Goal: Task Accomplishment & Management: Use online tool/utility

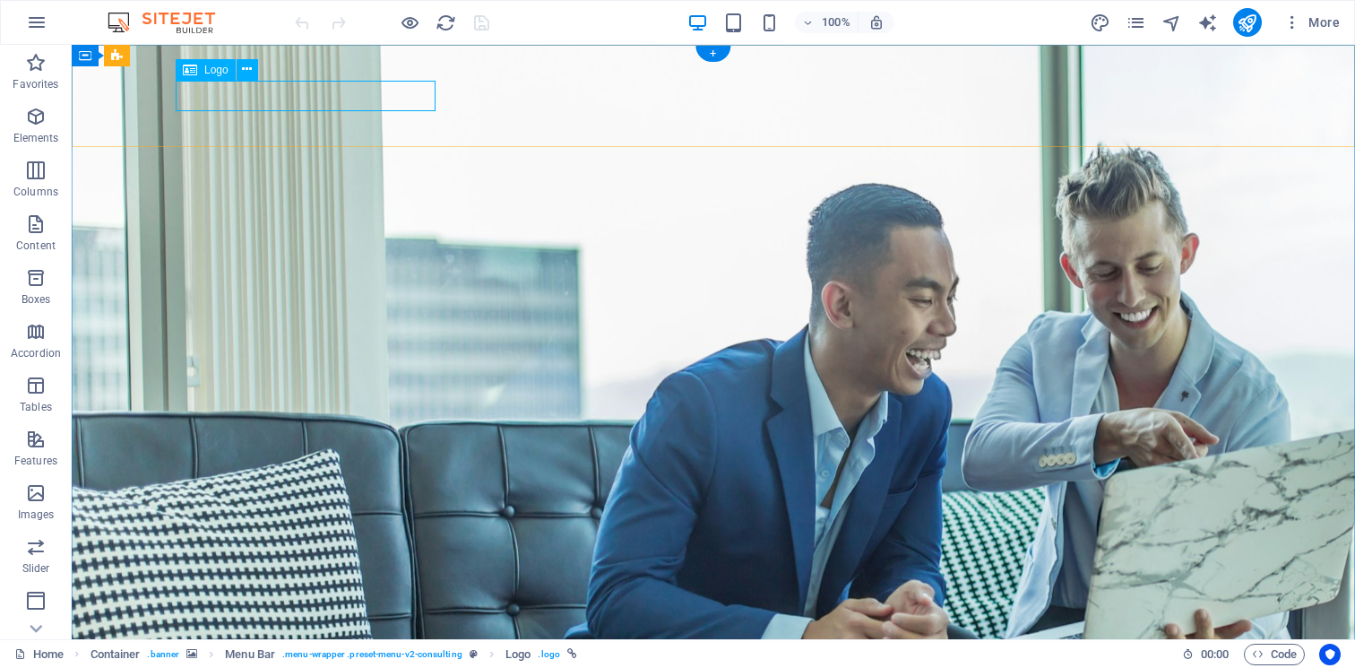
click at [215, 71] on span "Logo" at bounding box center [216, 70] width 24 height 11
click at [247, 74] on icon at bounding box center [247, 69] width 10 height 19
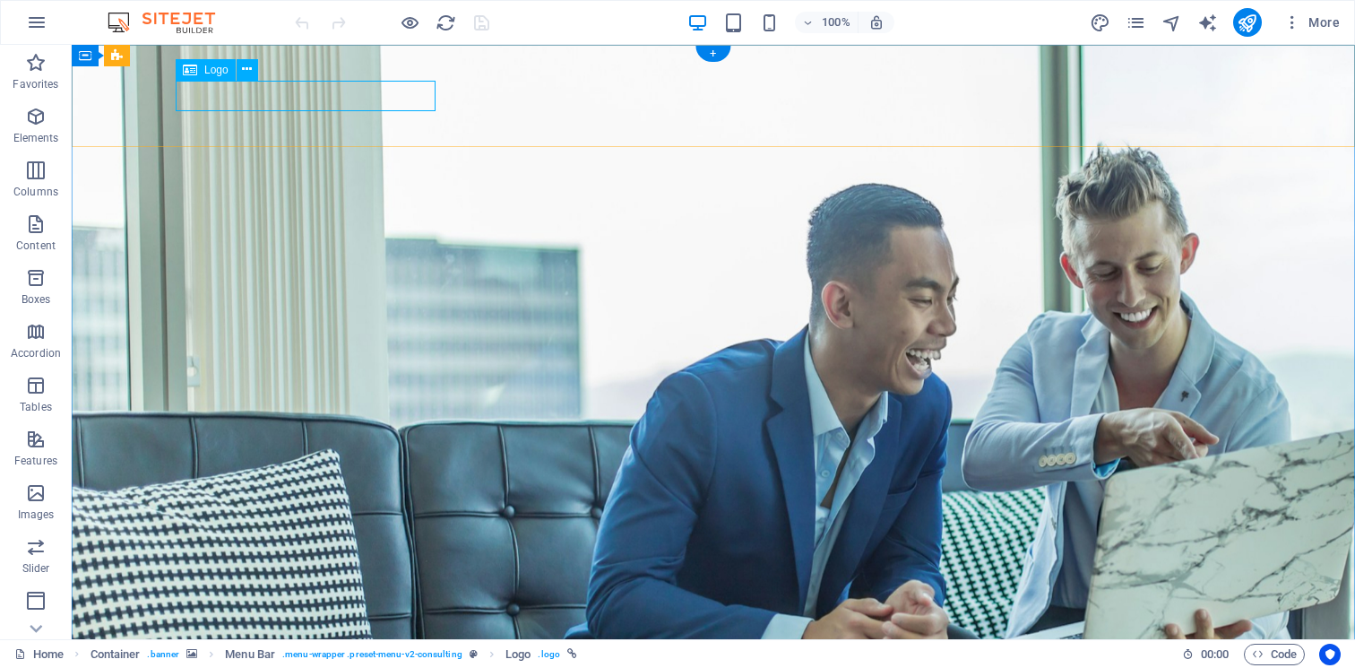
select select "px"
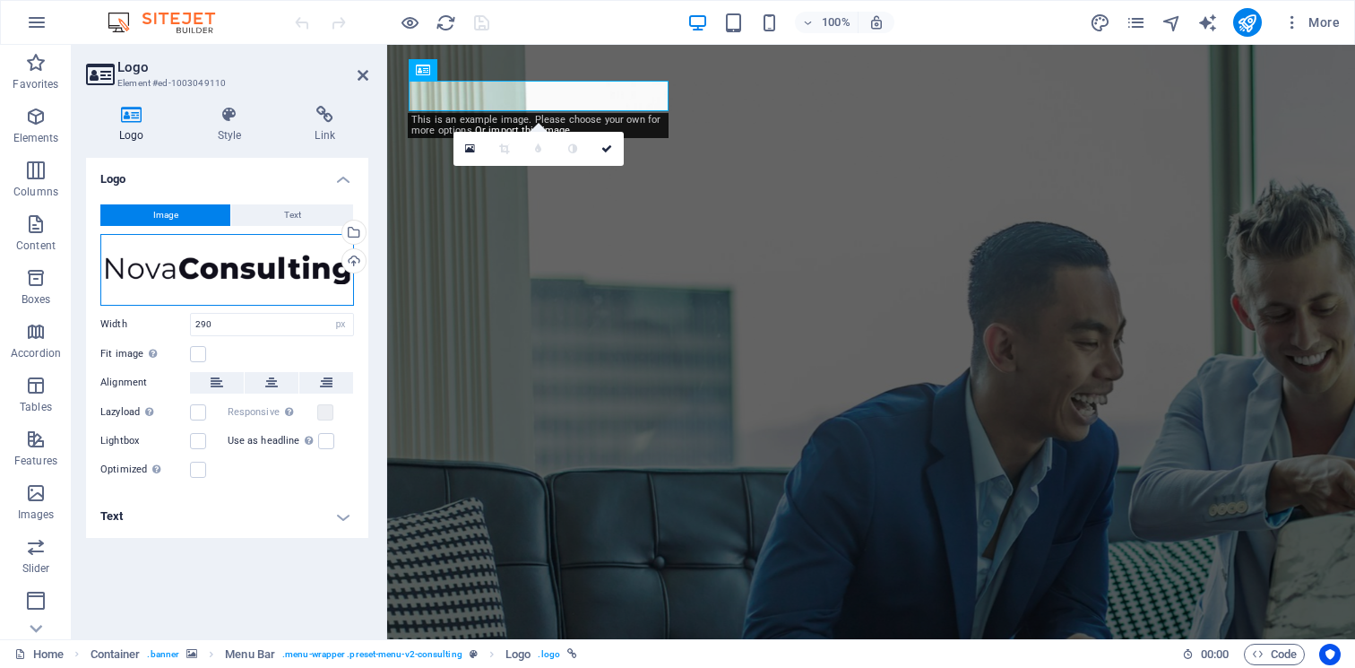
click at [202, 272] on div "Drag files here, click to choose files or select files from Files or our free s…" at bounding box center [227, 270] width 254 height 72
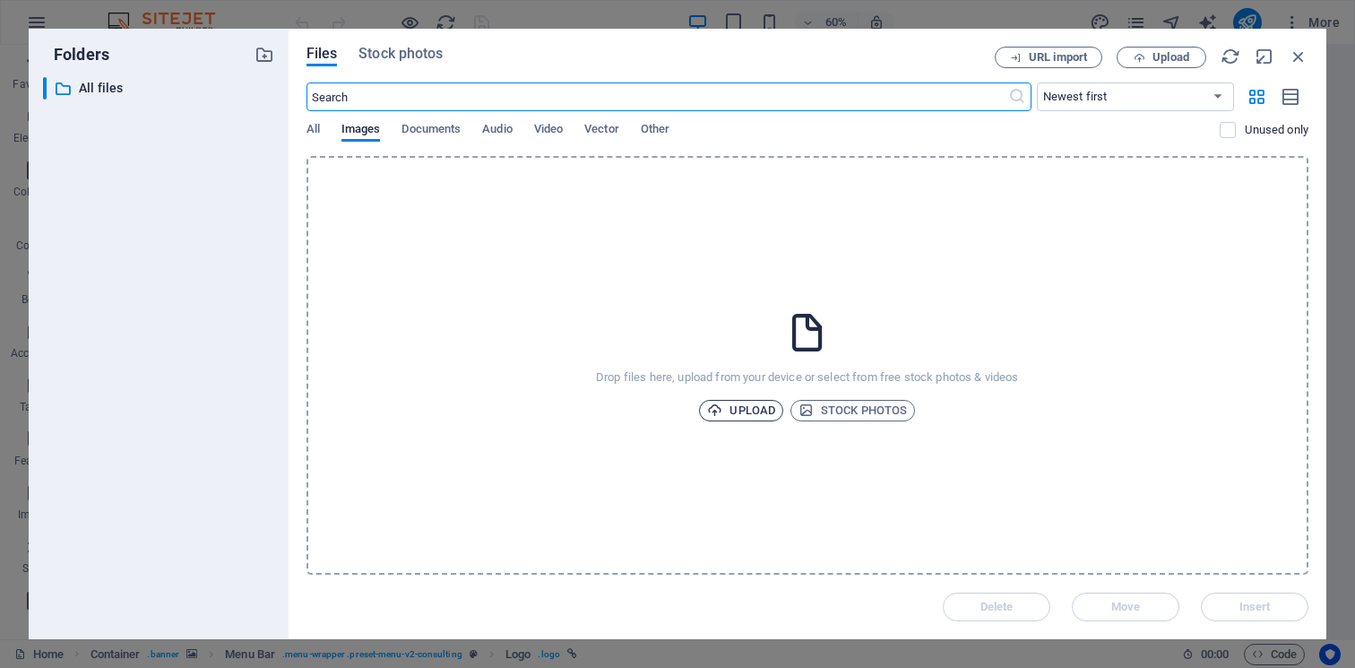
click at [750, 410] on span "Upload" at bounding box center [741, 411] width 68 height 22
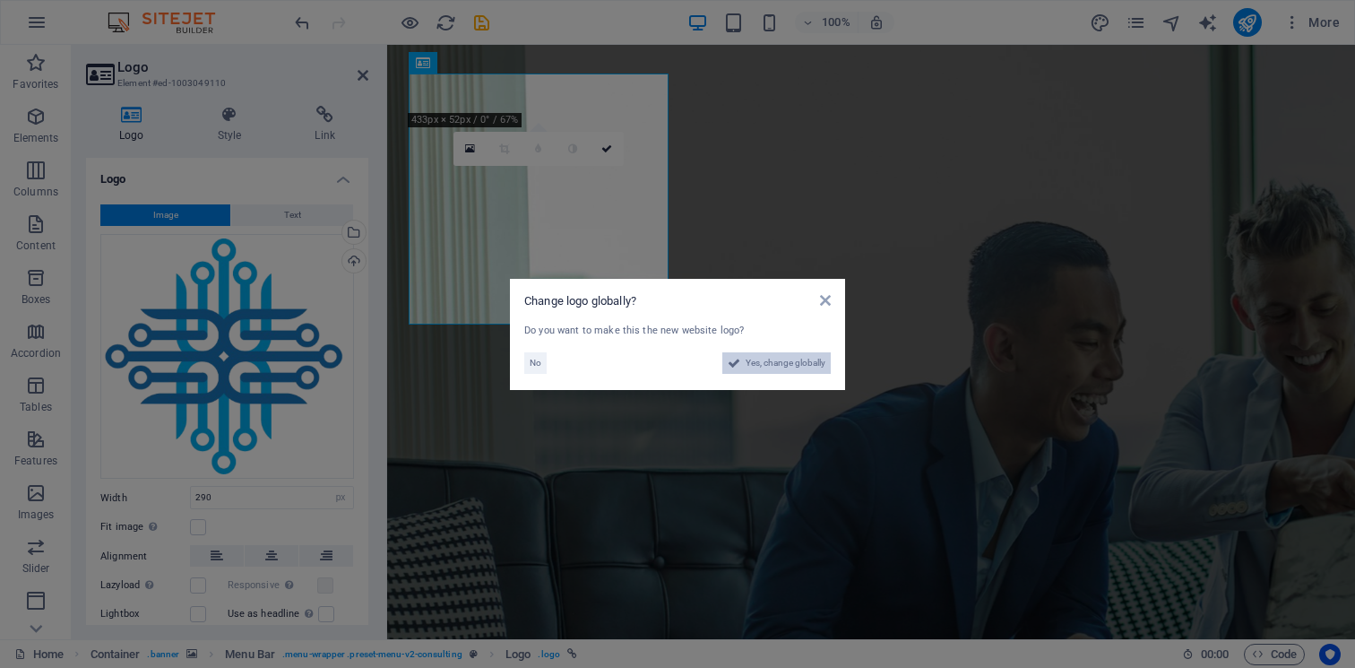
click at [799, 359] on span "Yes, change globally" at bounding box center [786, 363] width 80 height 22
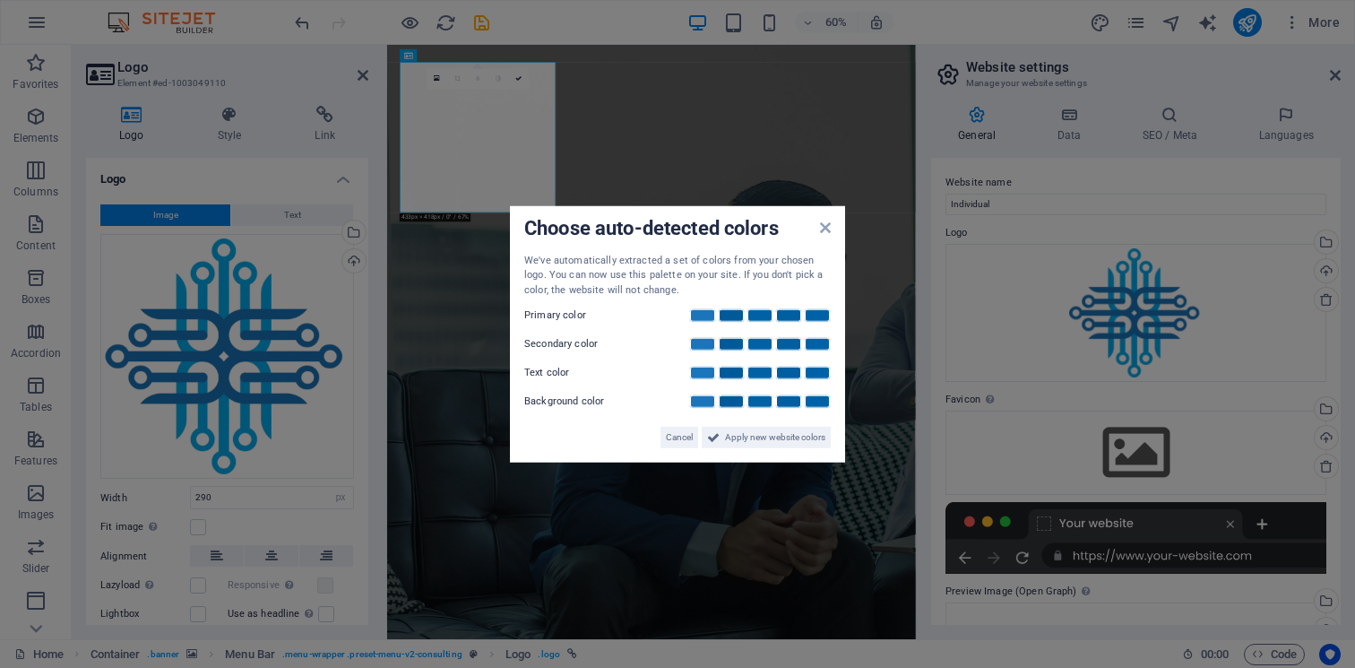
click at [831, 222] on div "Choose auto-detected colors We've automatically extracted a set of colors from …" at bounding box center [677, 333] width 335 height 257
click at [827, 222] on icon at bounding box center [825, 227] width 11 height 14
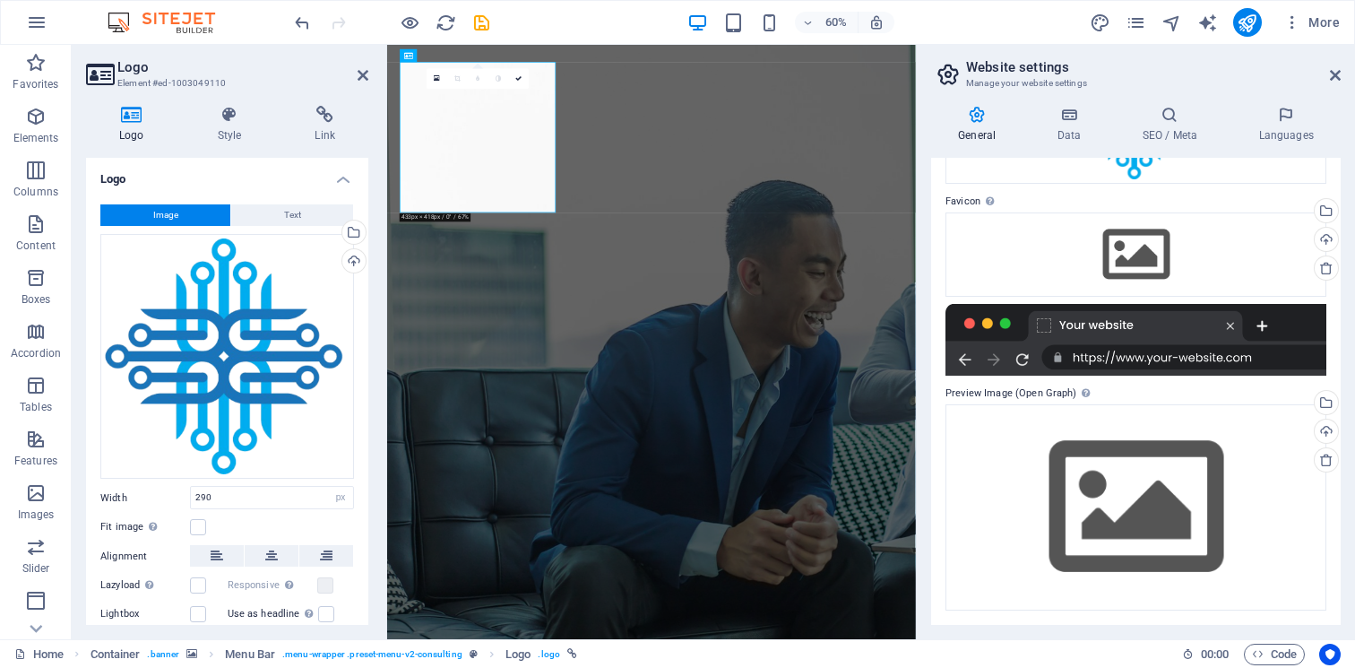
scroll to position [197, 0]
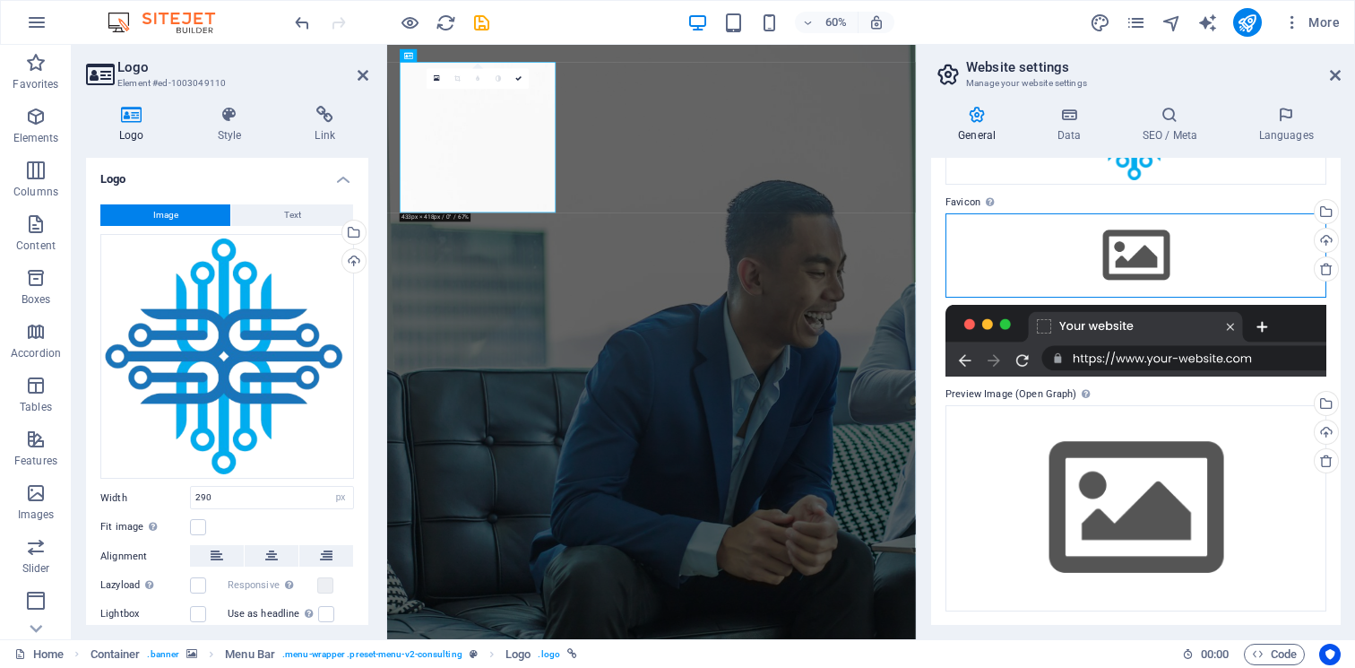
click at [1137, 249] on div "Drag files here, click to choose files or select files from Files or our free s…" at bounding box center [1135, 255] width 381 height 84
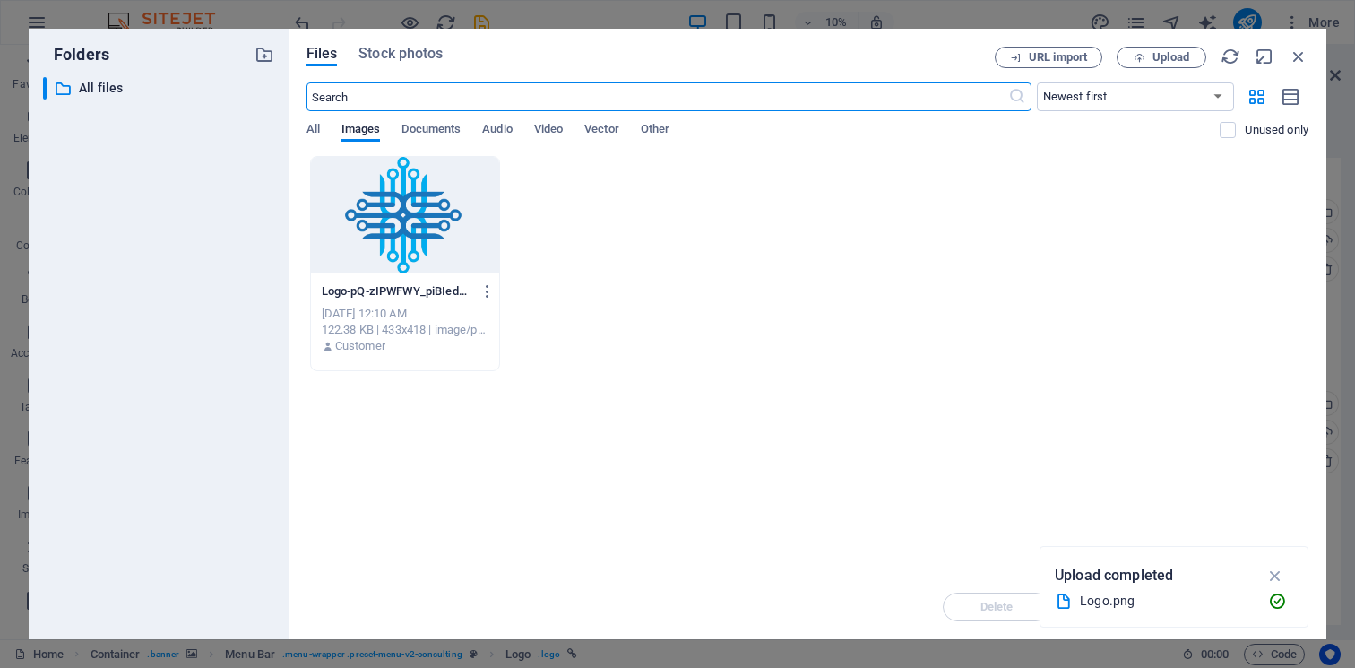
click at [418, 235] on div at bounding box center [405, 215] width 188 height 116
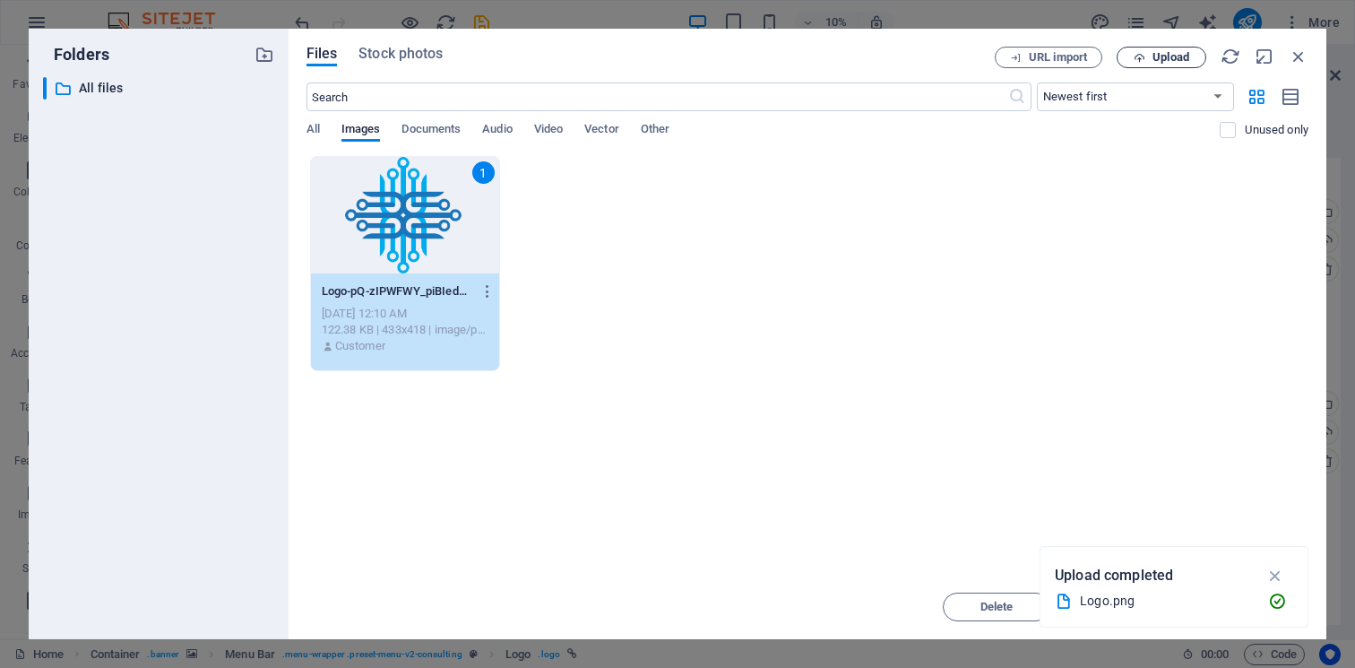
click at [1155, 56] on span "Upload" at bounding box center [1170, 57] width 37 height 11
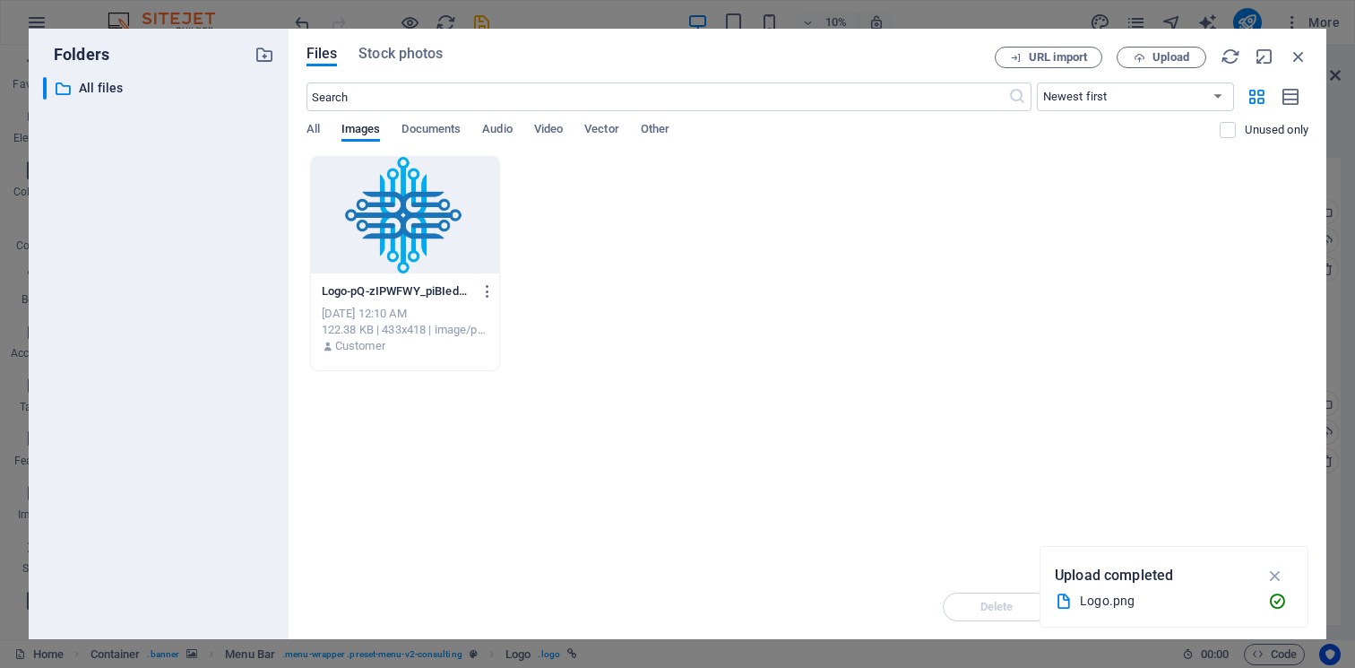
click at [516, 304] on div "Logo-pQ-zIPWFWY_piBIedvQj-Q.png Logo-pQ-zIPWFWY_piBIedvQj-Q.png Oct 4, 2025 12:…" at bounding box center [807, 263] width 1002 height 215
click at [1285, 576] on icon "button" at bounding box center [1275, 575] width 21 height 20
click at [453, 332] on div "122.38 KB | 433x418 | image/png" at bounding box center [405, 330] width 167 height 16
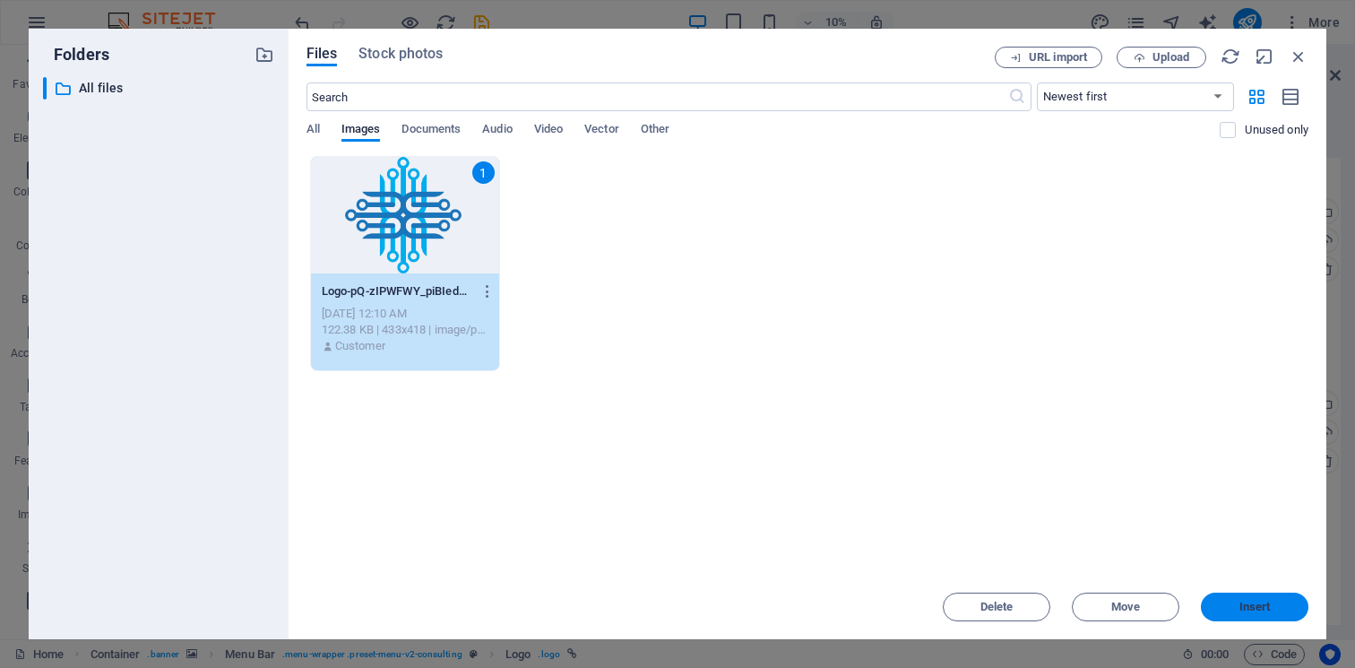
click at [1230, 608] on span "Insert" at bounding box center [1254, 606] width 93 height 11
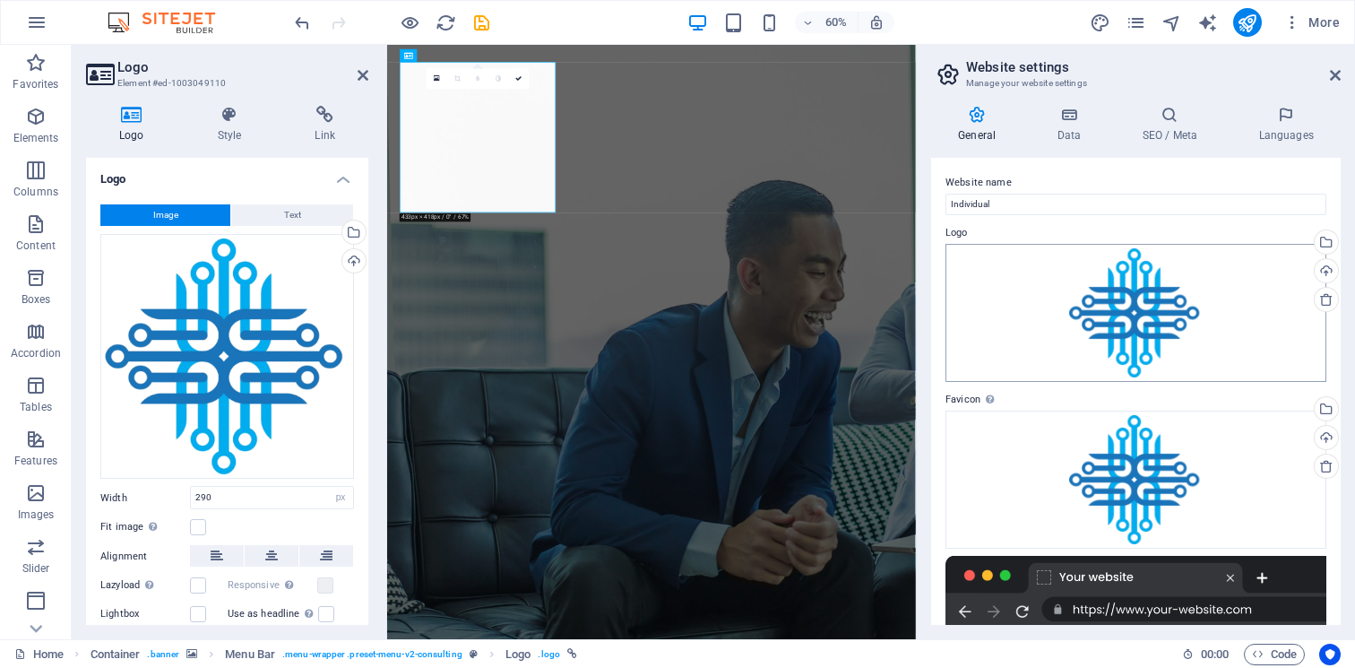
scroll to position [0, 0]
click at [1024, 207] on input "Individual" at bounding box center [1135, 205] width 381 height 22
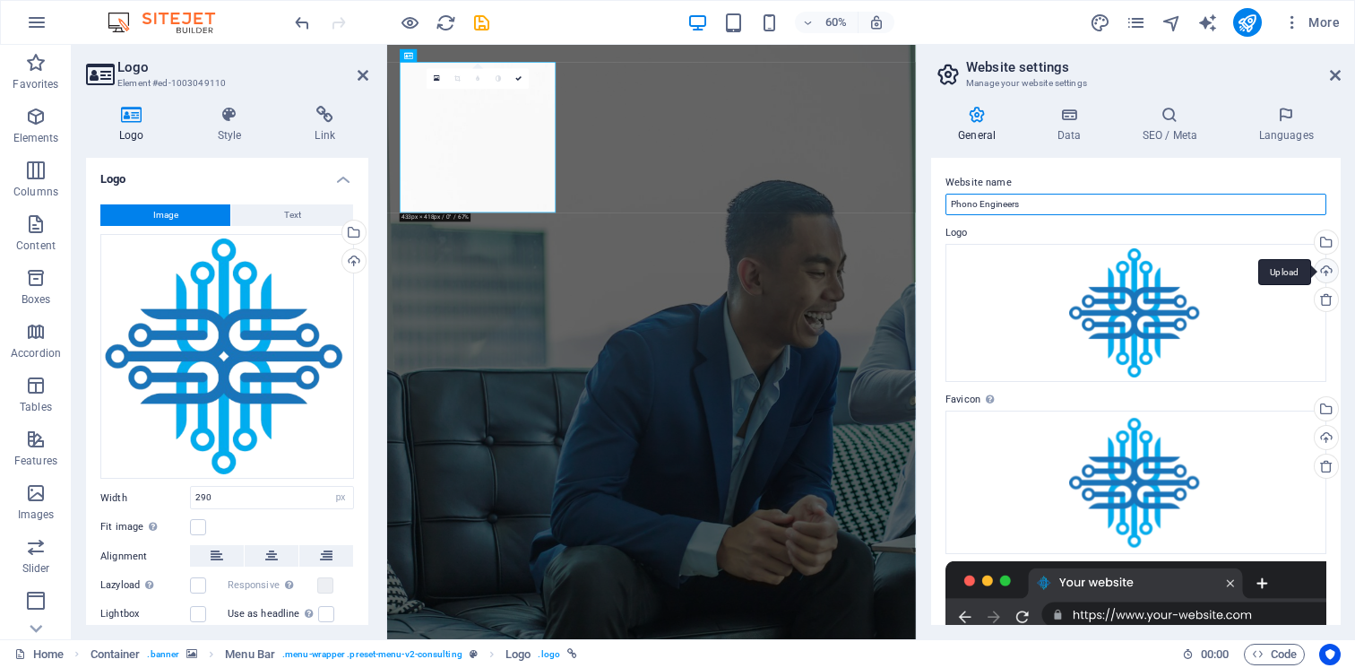
type input "Phono Engineers"
click at [1324, 275] on div "Upload" at bounding box center [1324, 272] width 27 height 27
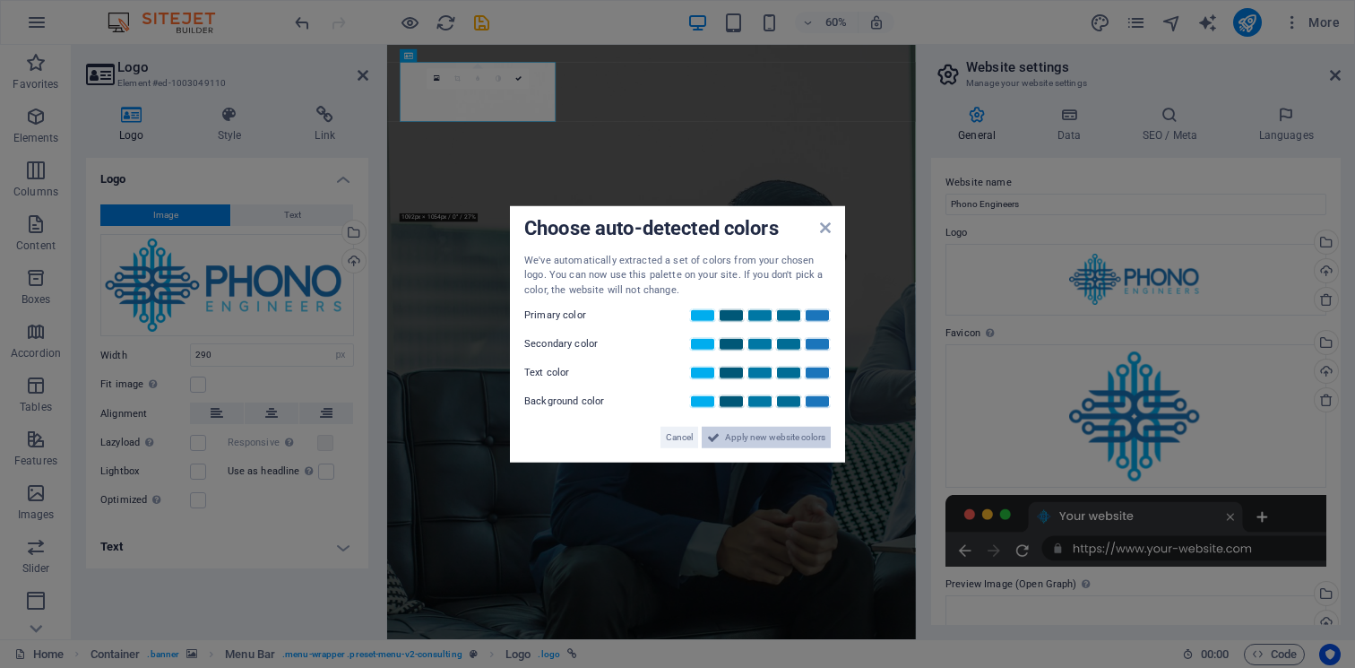
click at [743, 432] on span "Apply new website colors" at bounding box center [775, 438] width 100 height 22
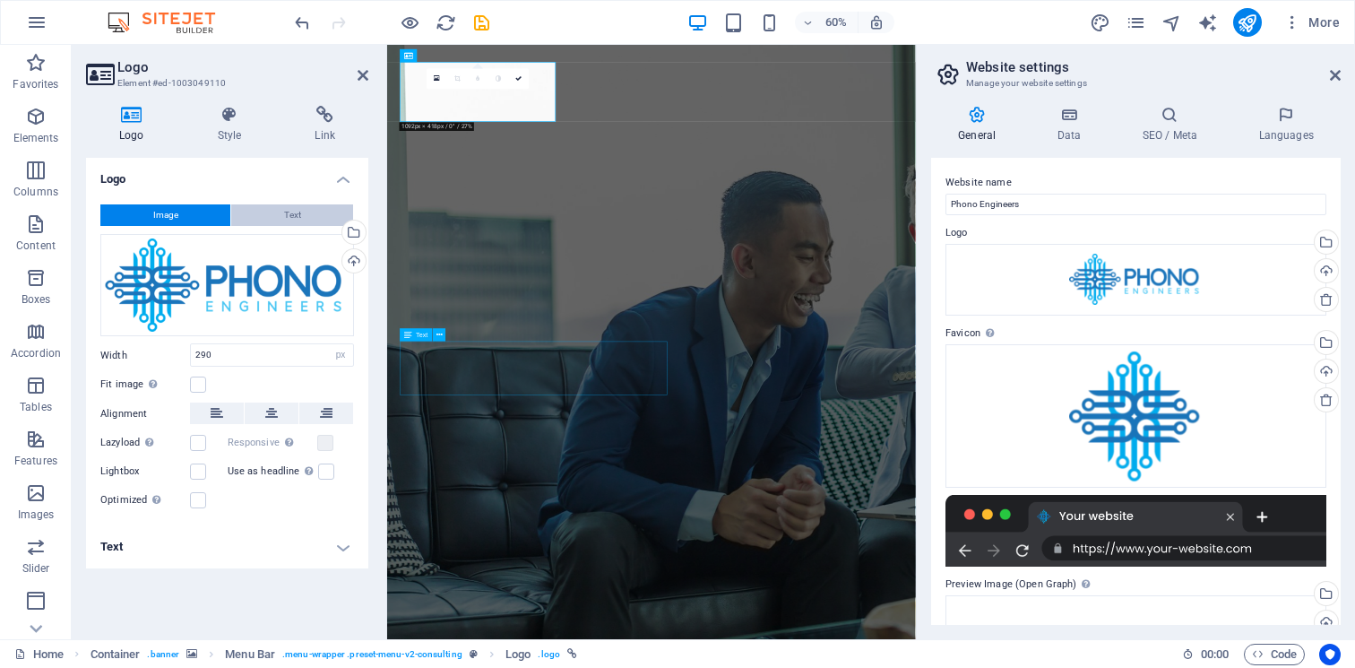
click at [288, 215] on span "Text" at bounding box center [292, 215] width 17 height 22
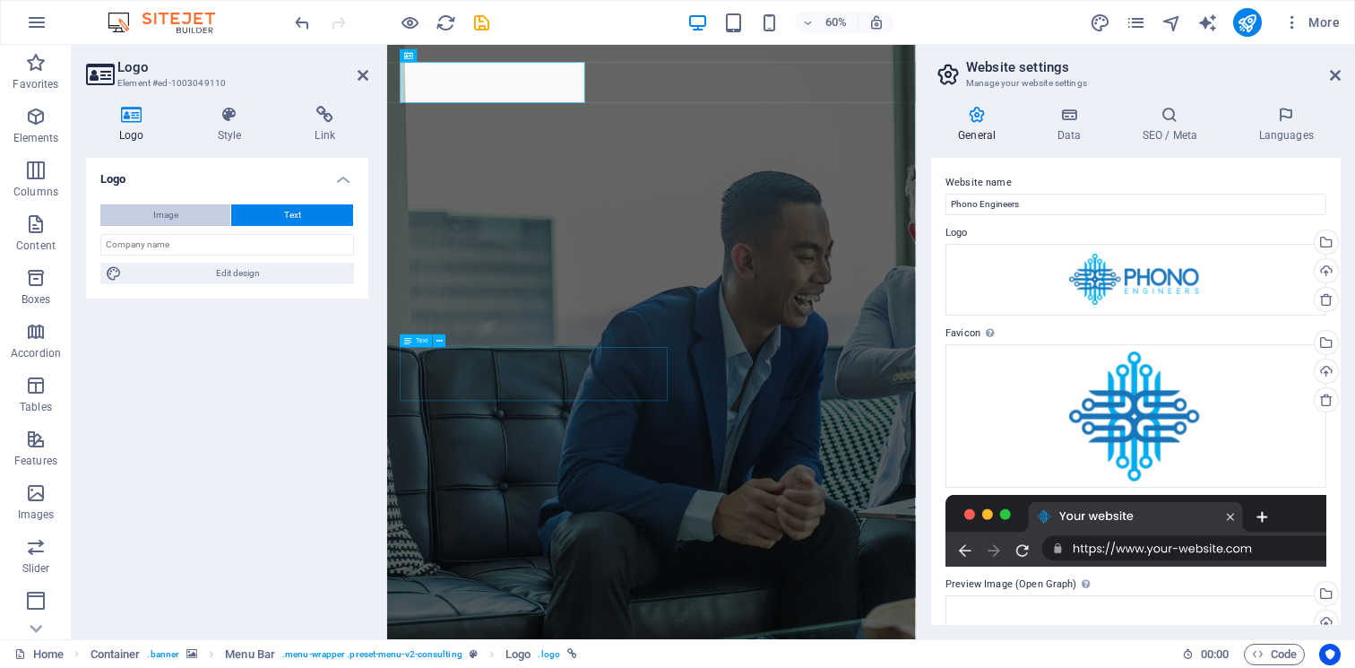
click at [183, 224] on button "Image" at bounding box center [165, 215] width 130 height 22
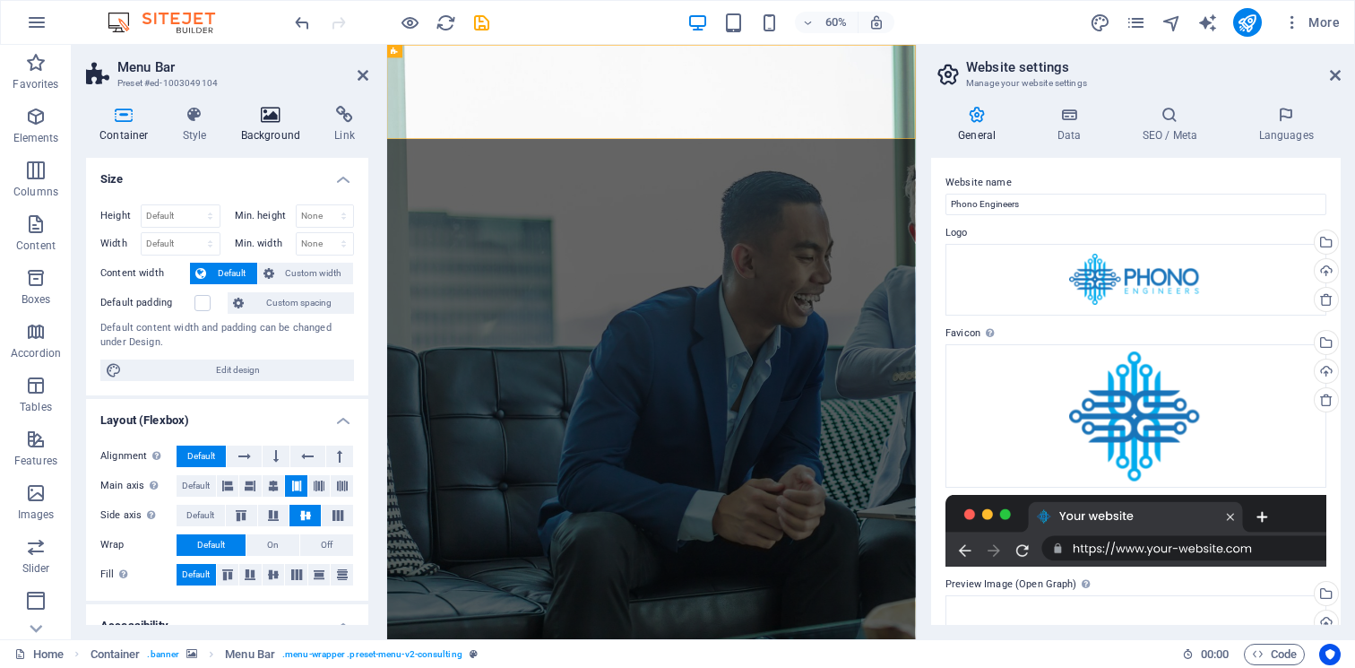
click at [278, 134] on h4 "Background" at bounding box center [275, 125] width 94 height 38
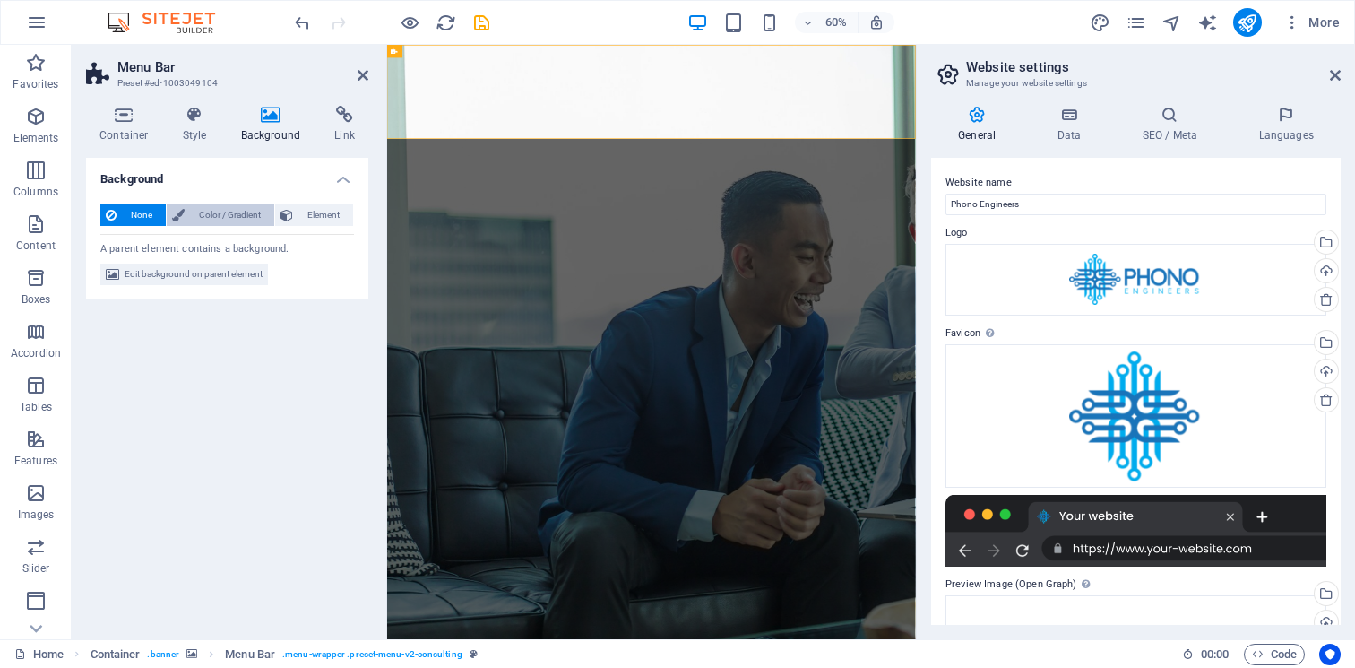
click at [226, 216] on span "Color / Gradient" at bounding box center [229, 215] width 79 height 22
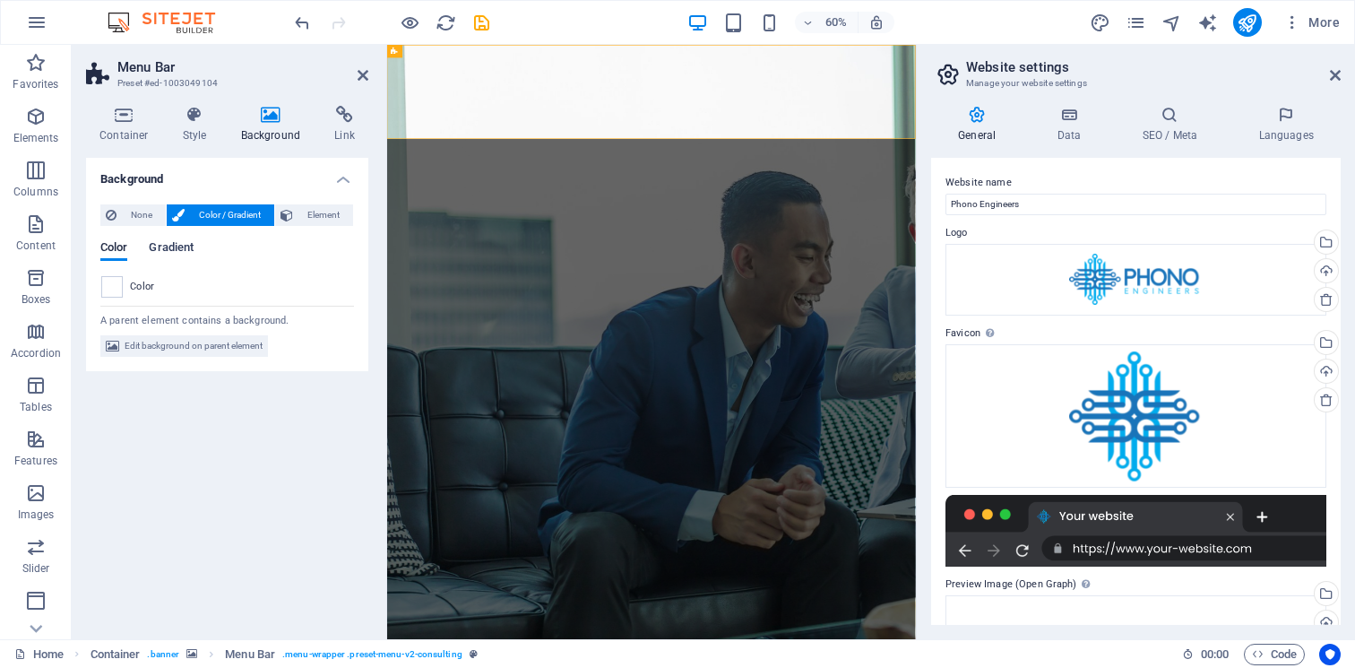
click at [179, 250] on span "Gradient" at bounding box center [171, 249] width 45 height 25
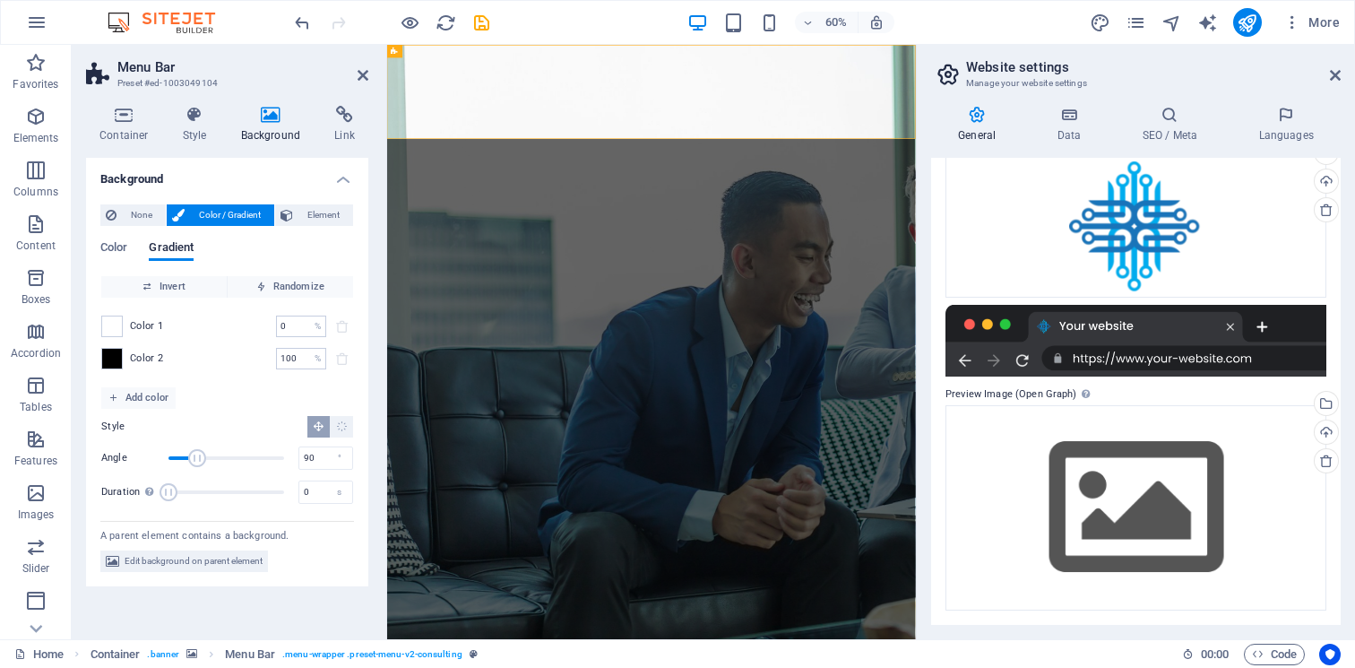
scroll to position [189, 0]
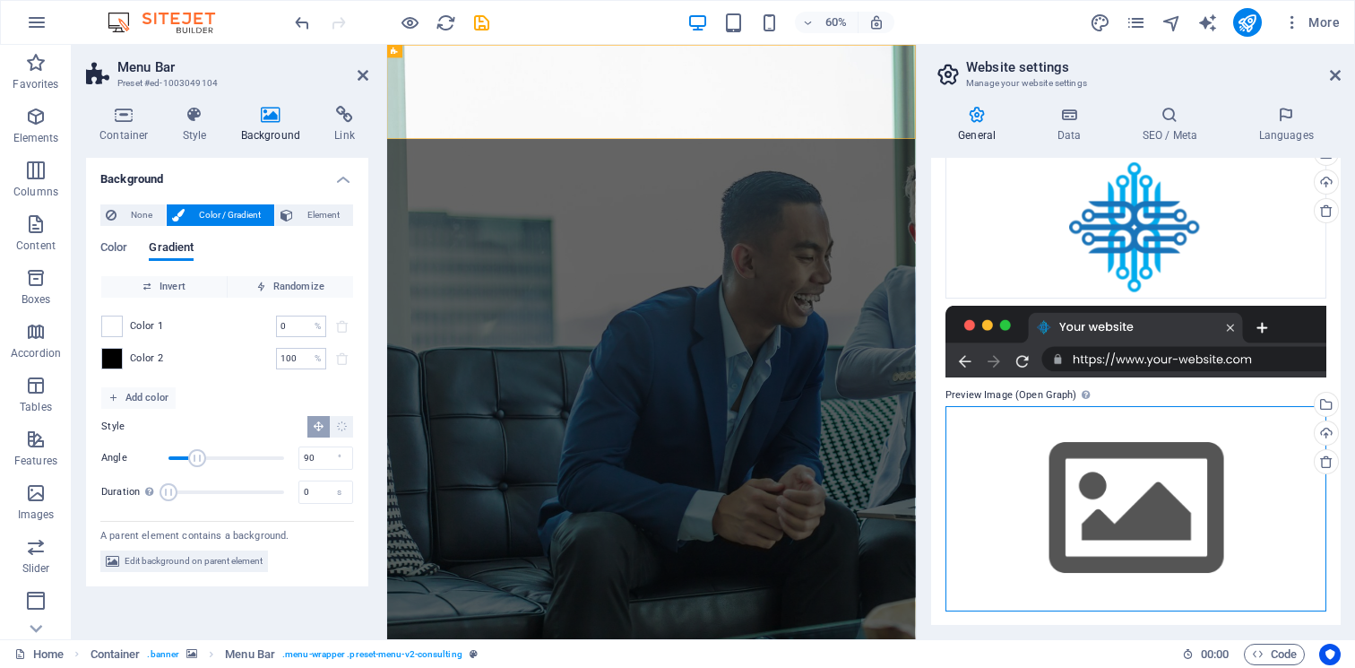
click at [1169, 486] on div "Drag files here, click to choose files or select files from Files or our free s…" at bounding box center [1135, 508] width 381 height 205
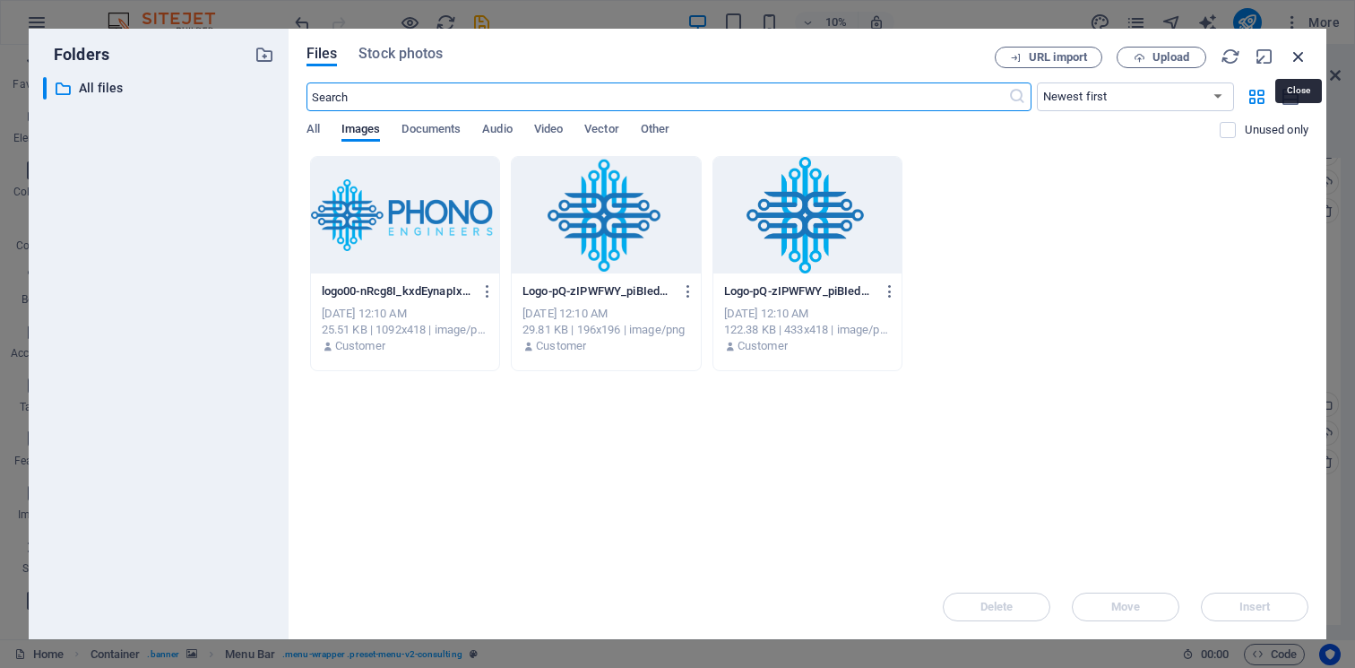
click at [1291, 54] on icon "button" at bounding box center [1299, 57] width 20 height 20
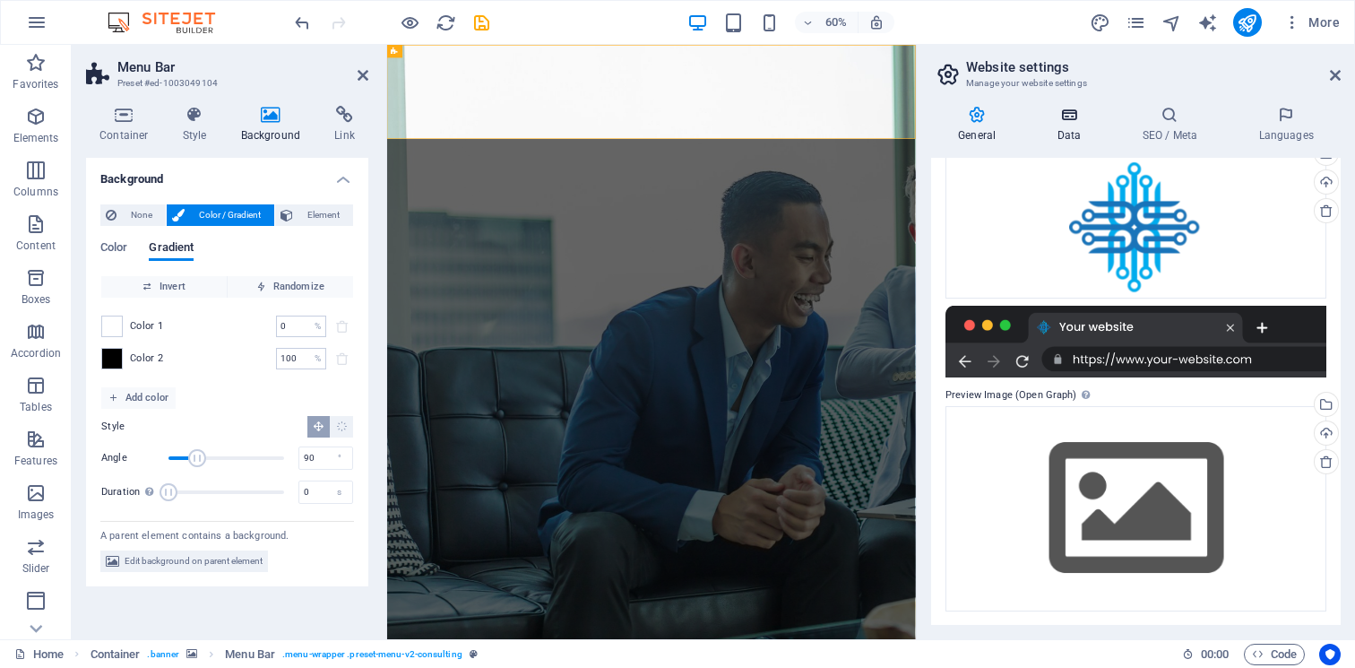
click at [1083, 120] on icon at bounding box center [1069, 115] width 78 height 18
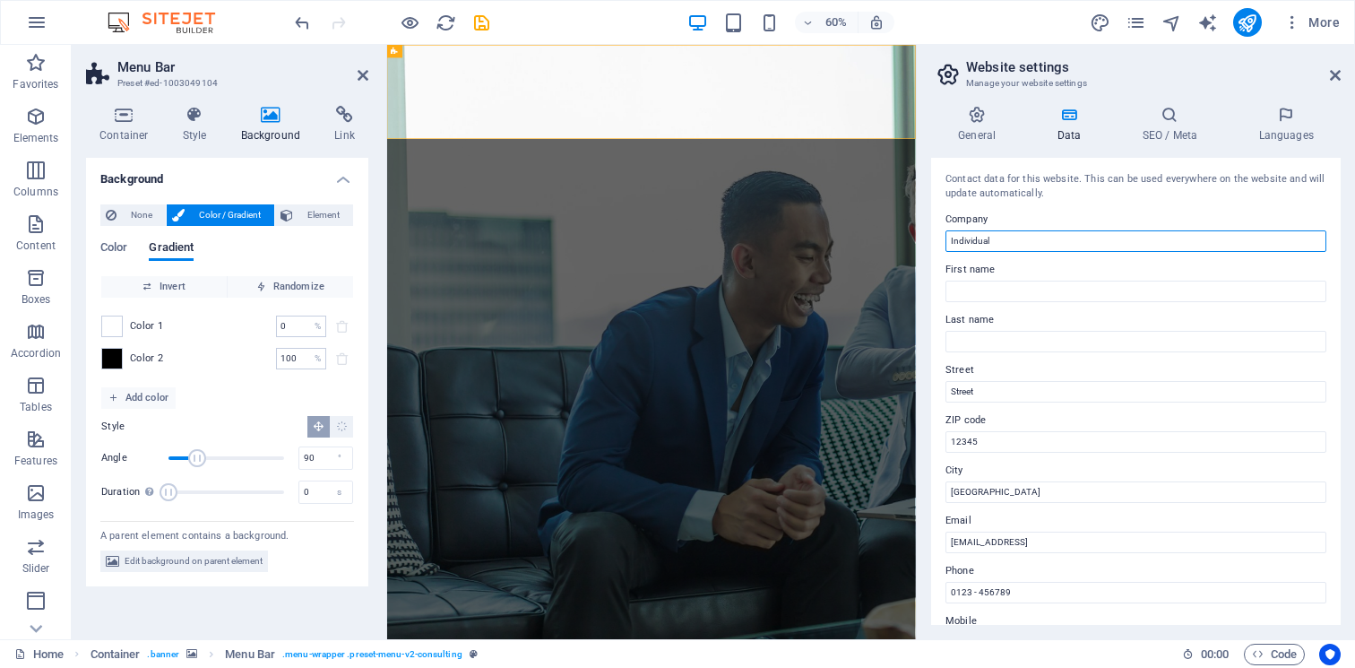
click at [1074, 244] on input "Individual" at bounding box center [1135, 241] width 381 height 22
type input "Phono Engineers"
type input "[STREET_ADDRESS]"
type input "54000"
type input "[GEOGRAPHIC_DATA]"
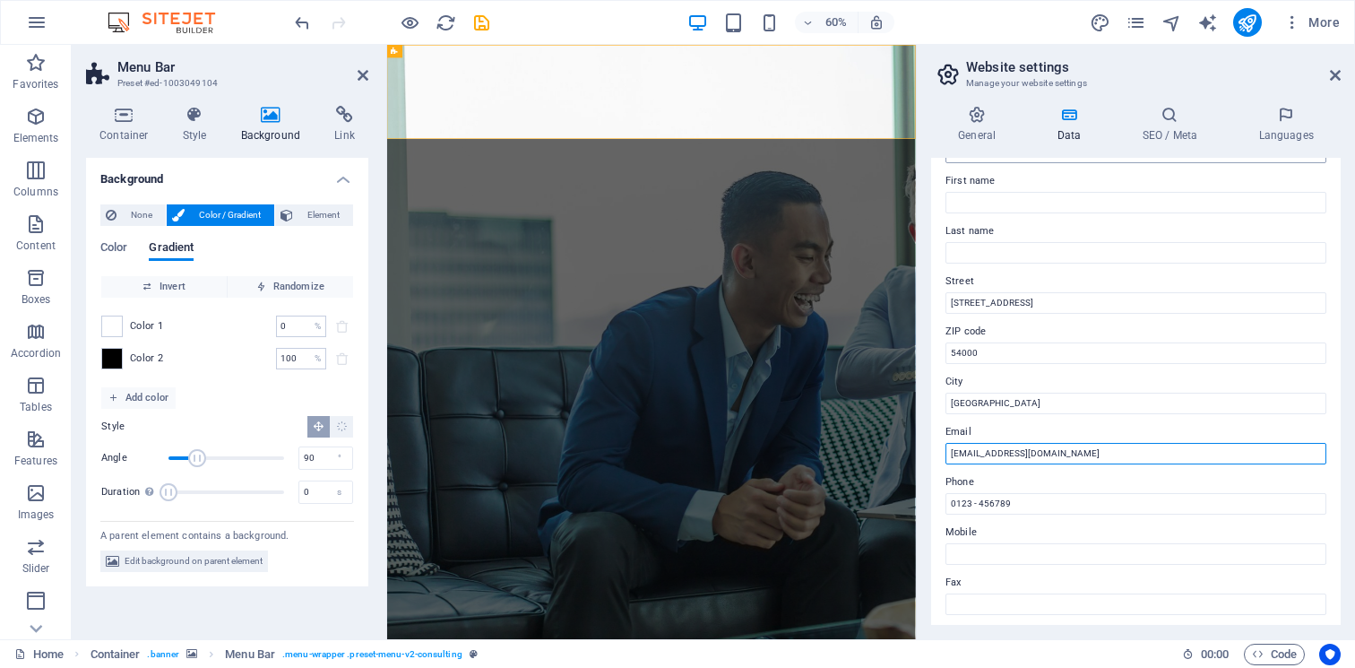
type input "info@phonoeng.com"
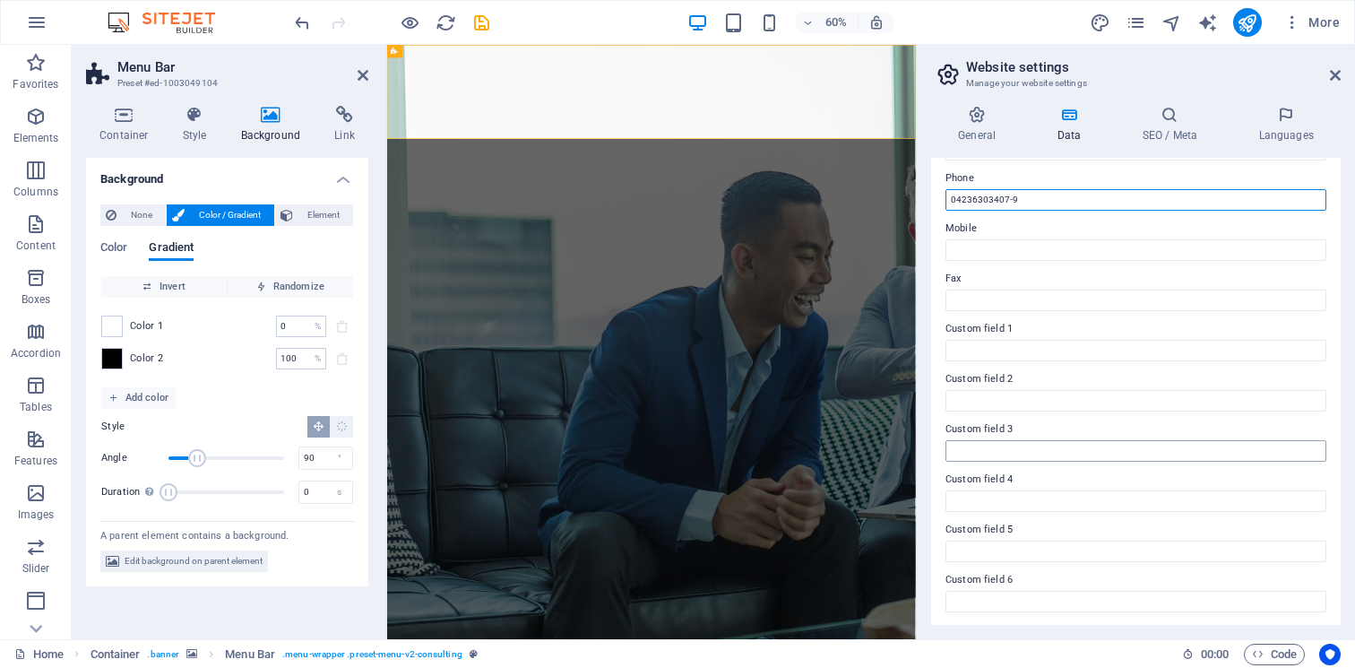
scroll to position [91, 0]
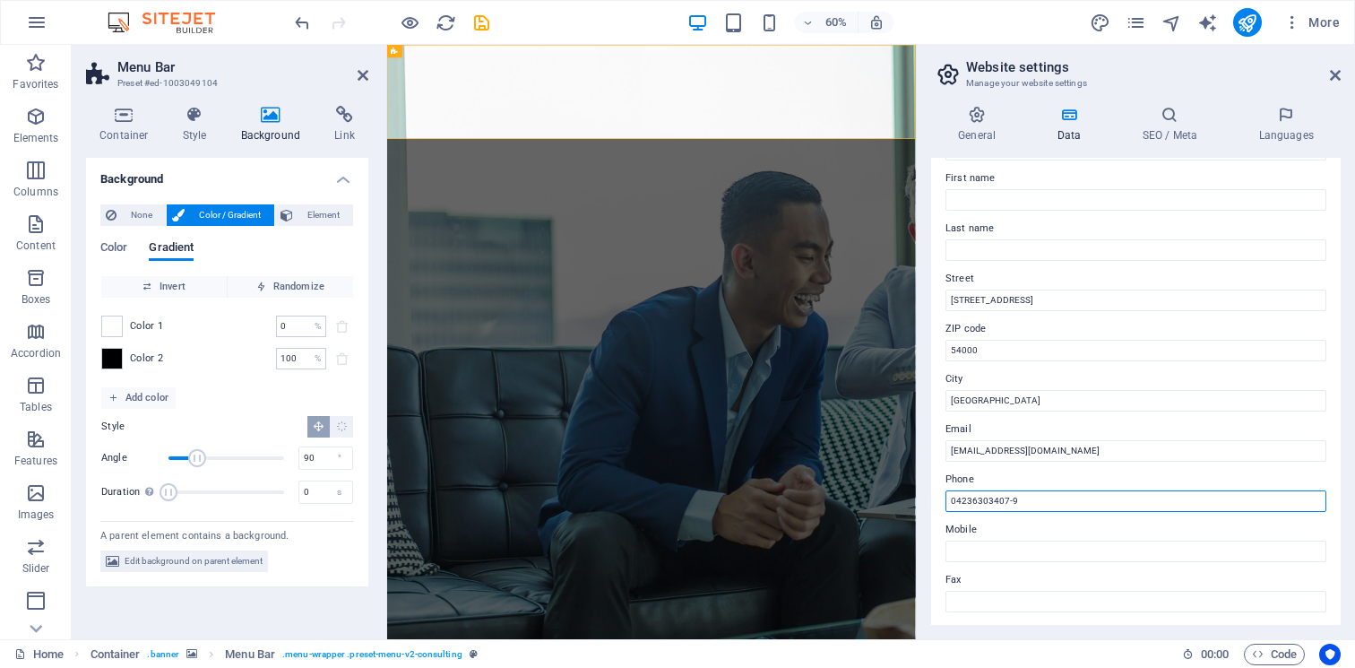
type input "04236303407-9"
click at [1177, 142] on div "General Data SEO / Meta Languages Website name Phono Engineers Logo Drag files …" at bounding box center [1136, 365] width 410 height 519
click at [1171, 128] on h4 "SEO / Meta" at bounding box center [1173, 125] width 116 height 38
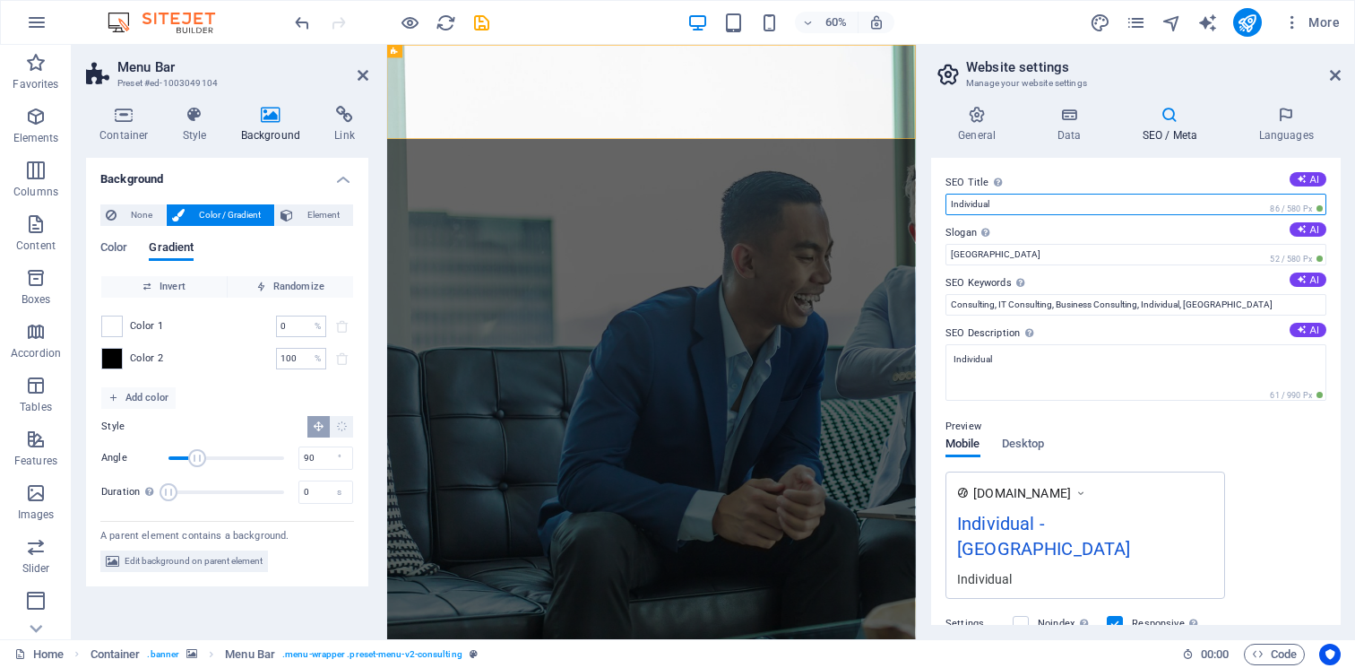
click at [1114, 208] on input "Individual" at bounding box center [1135, 205] width 381 height 22
type input "Phono Engineers"
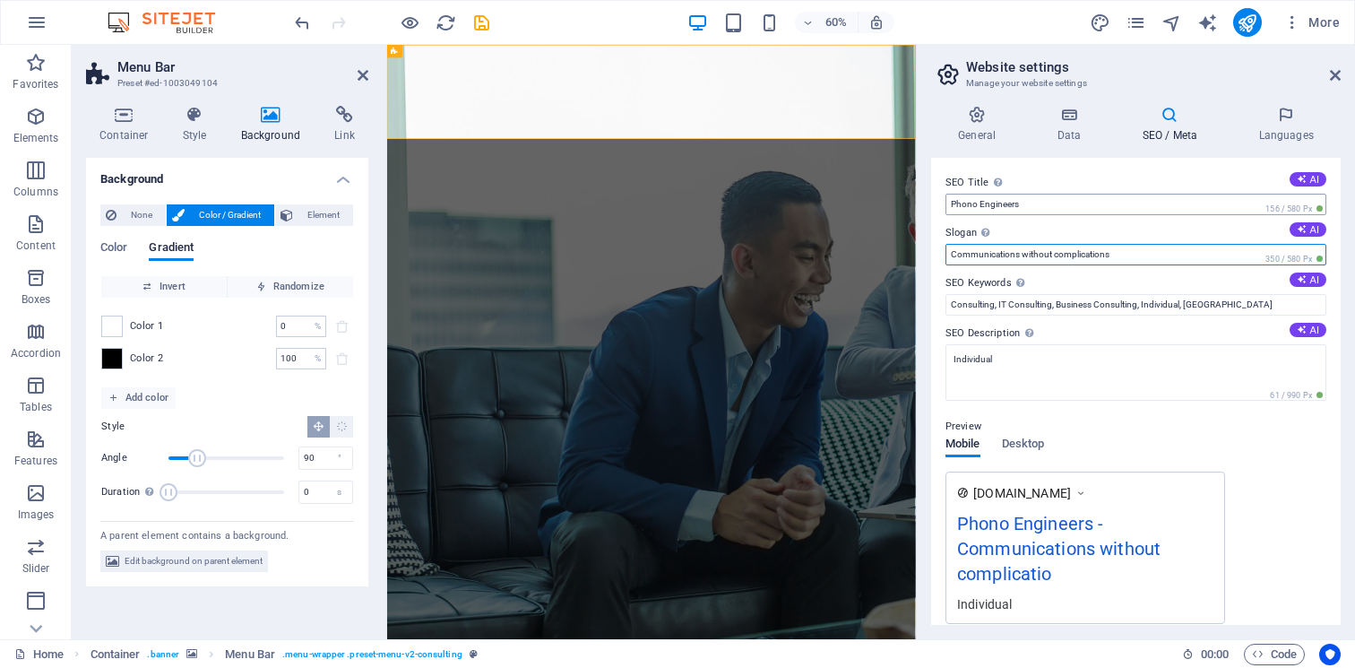
type input "Communications without complications"
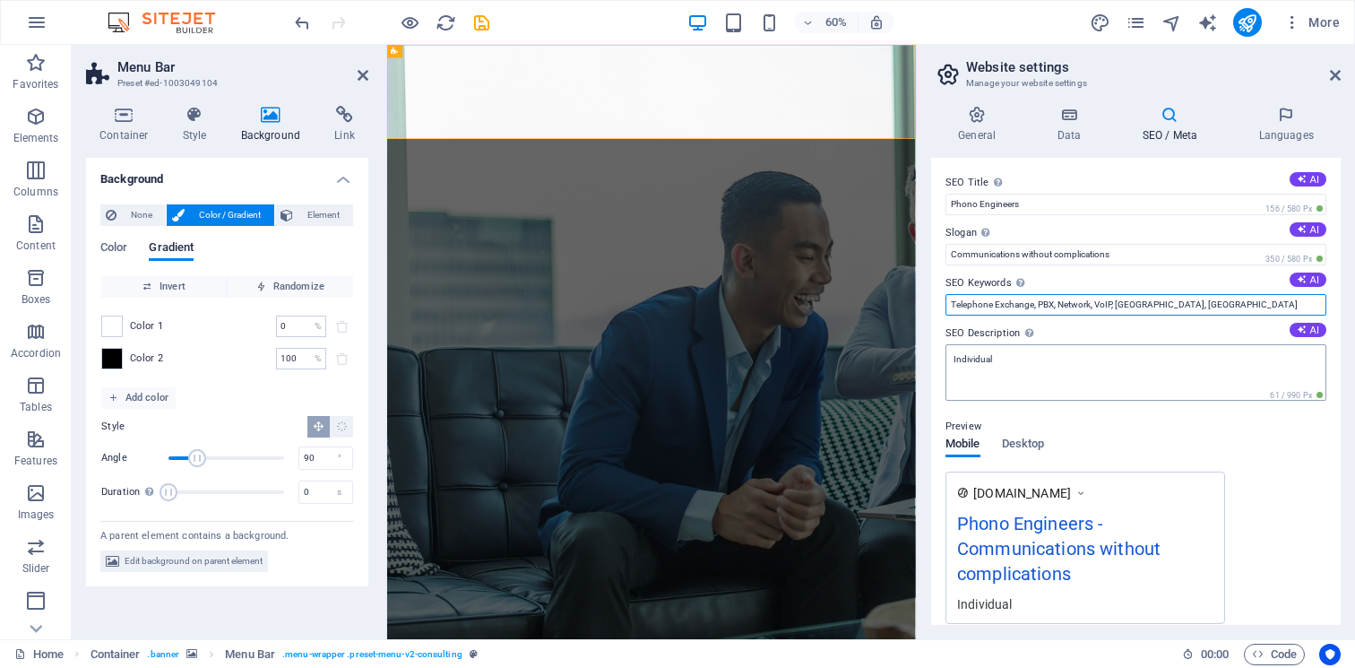
type input "Telephone Exchange, PBX, Network, VoIP, Lahore, Pakistan"
click at [1126, 369] on textarea "Individual" at bounding box center [1135, 372] width 381 height 56
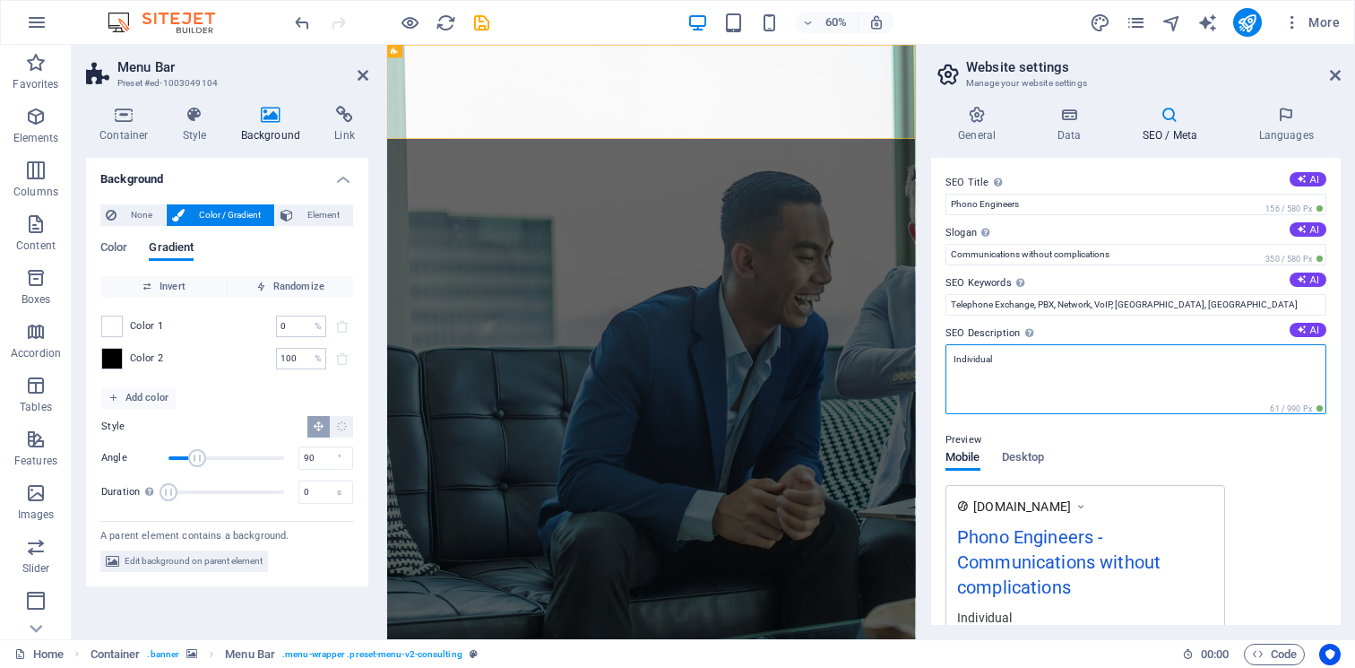
paste textarea "Telephone Exchange, PBX, Network, VoIP, Lahore, Pakistan"
paste textarea
type textarea "Leaders of Telephone Systems, PBX, Network, VoIP, Lahore, Pakistan"
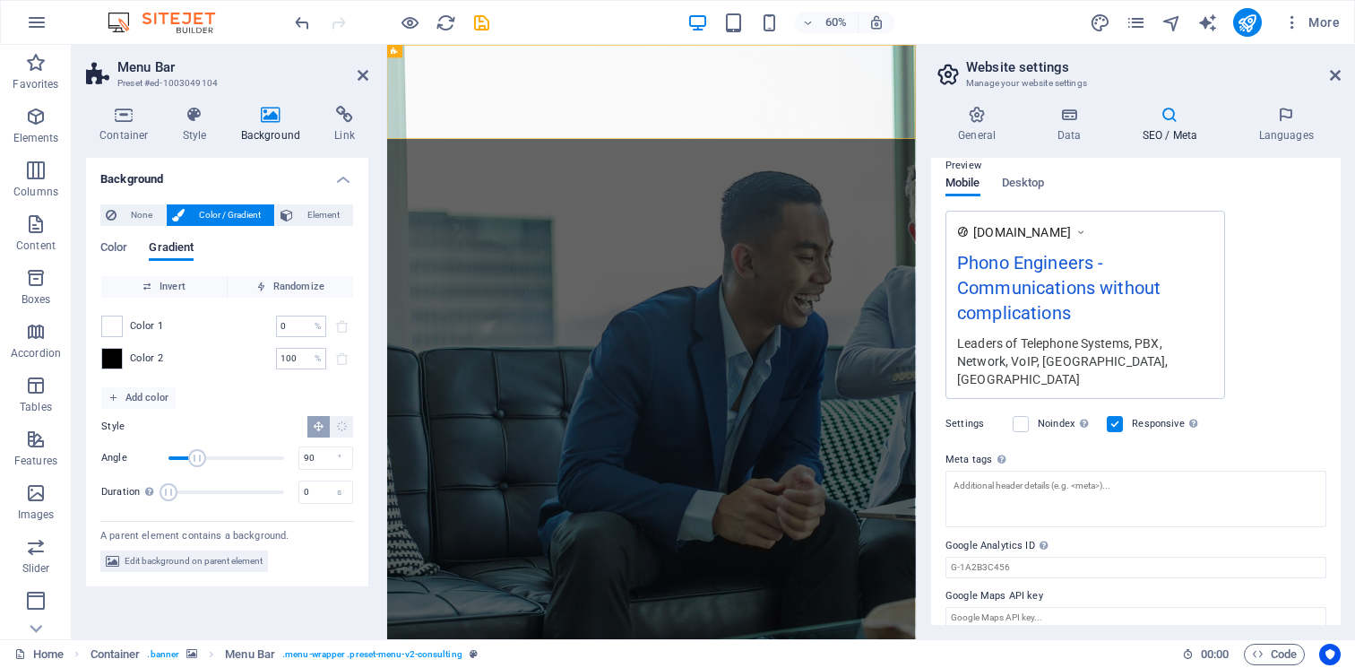
scroll to position [273, 0]
click at [1281, 130] on h4 "Languages" at bounding box center [1285, 125] width 109 height 38
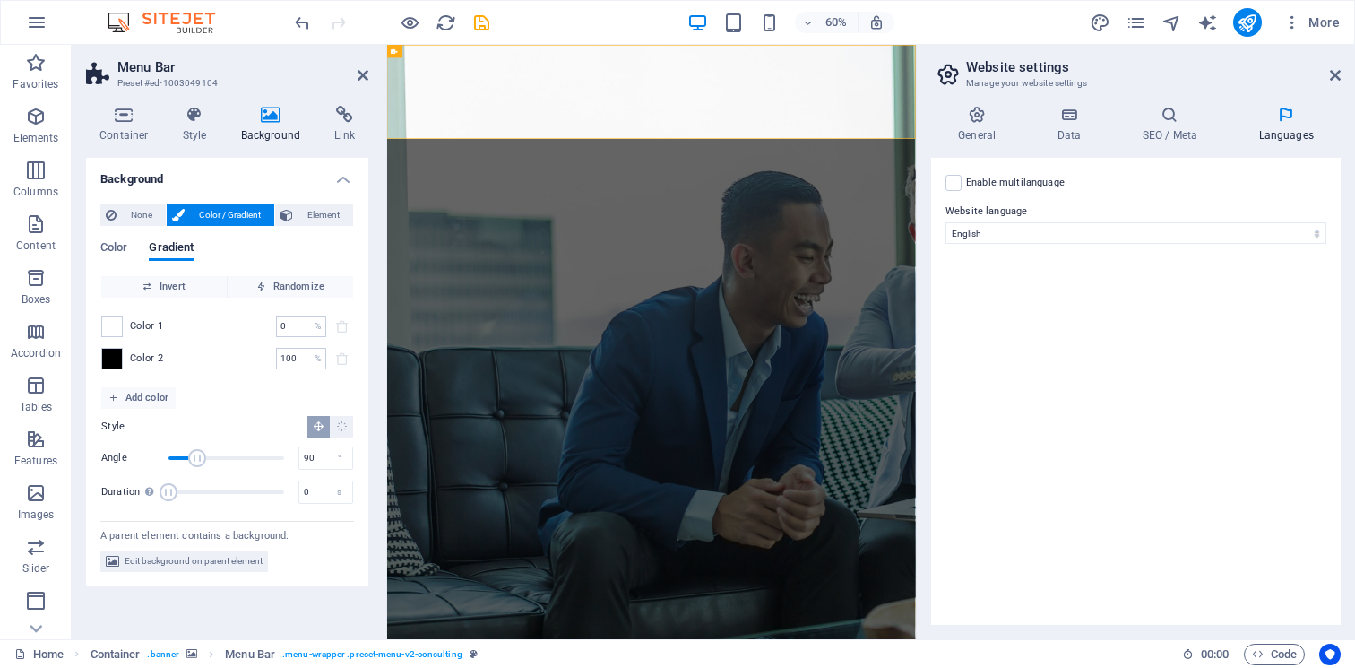
scroll to position [0, 0]
click at [979, 133] on h4 "General" at bounding box center [980, 125] width 99 height 38
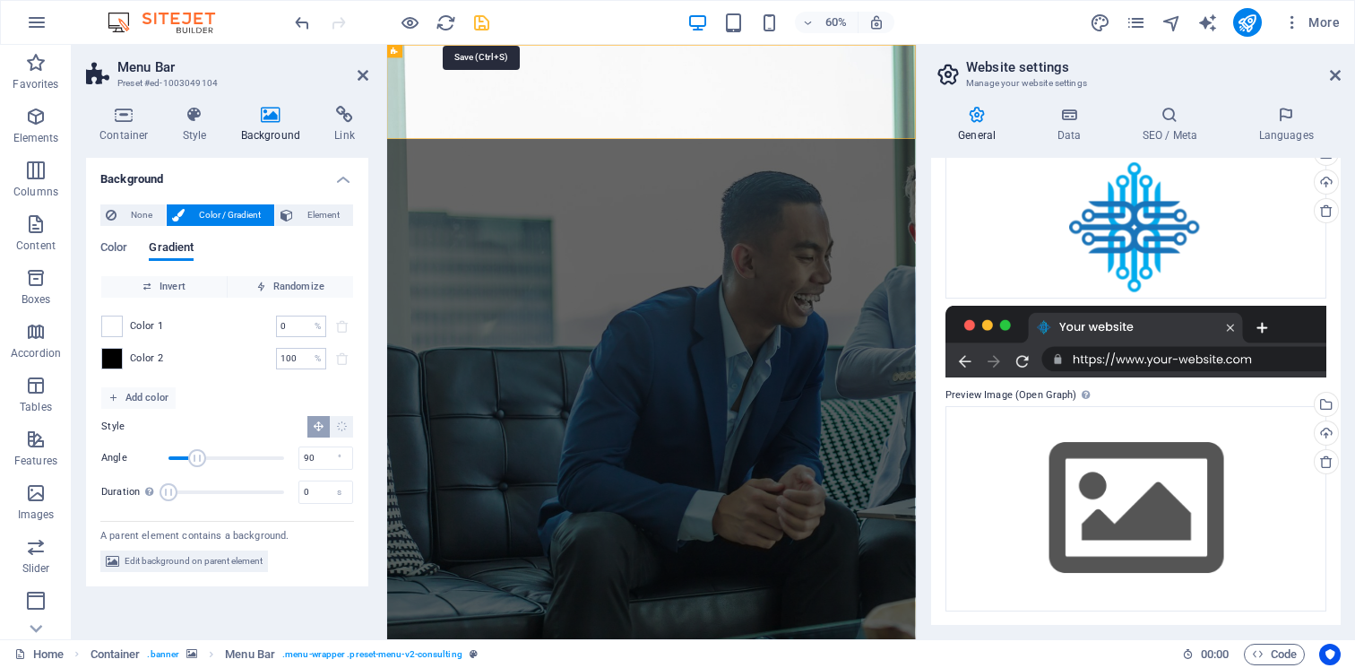
click at [487, 28] on icon "save" at bounding box center [481, 23] width 21 height 21
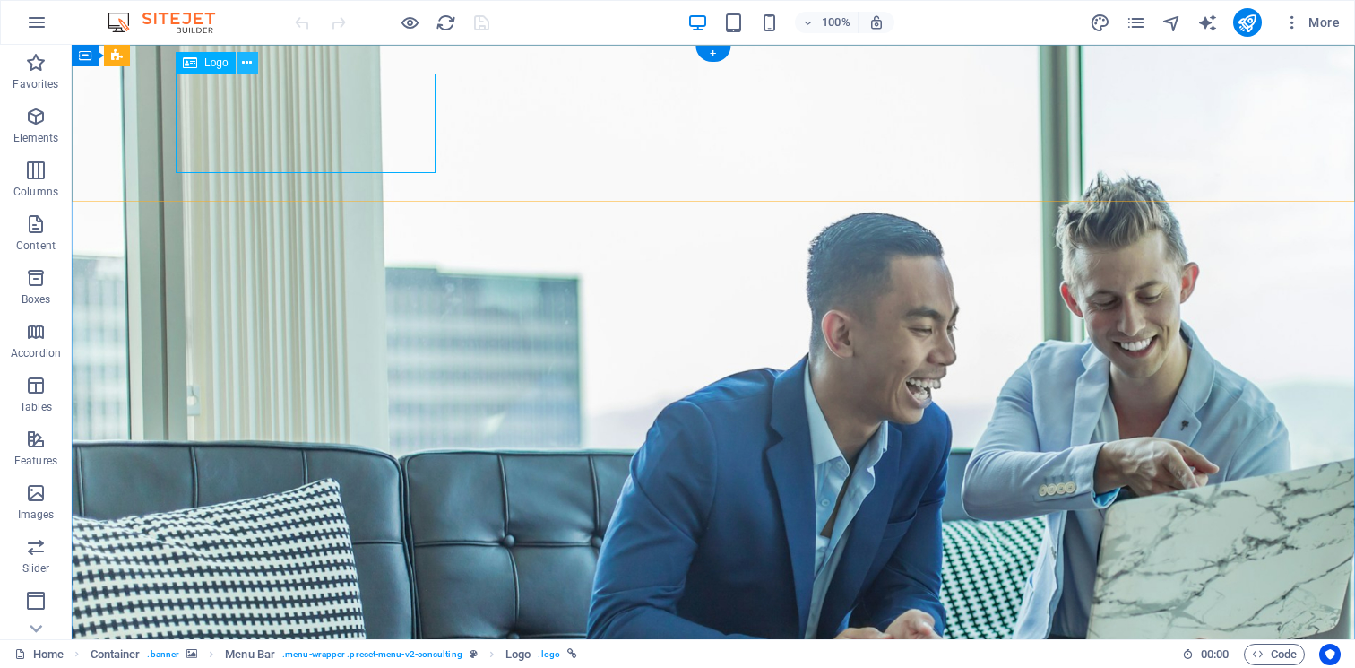
click at [247, 66] on icon at bounding box center [247, 63] width 10 height 19
click at [194, 59] on icon at bounding box center [196, 56] width 10 height 19
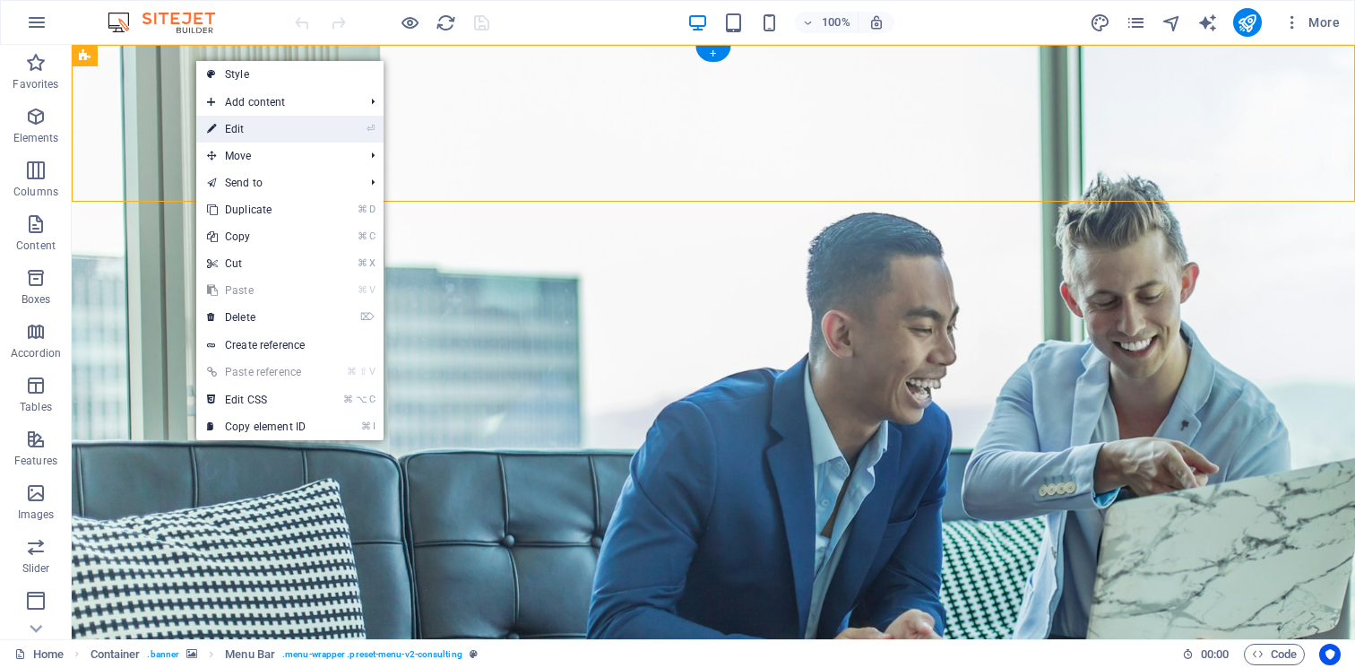
click at [239, 126] on link "⏎ Edit" at bounding box center [256, 129] width 120 height 27
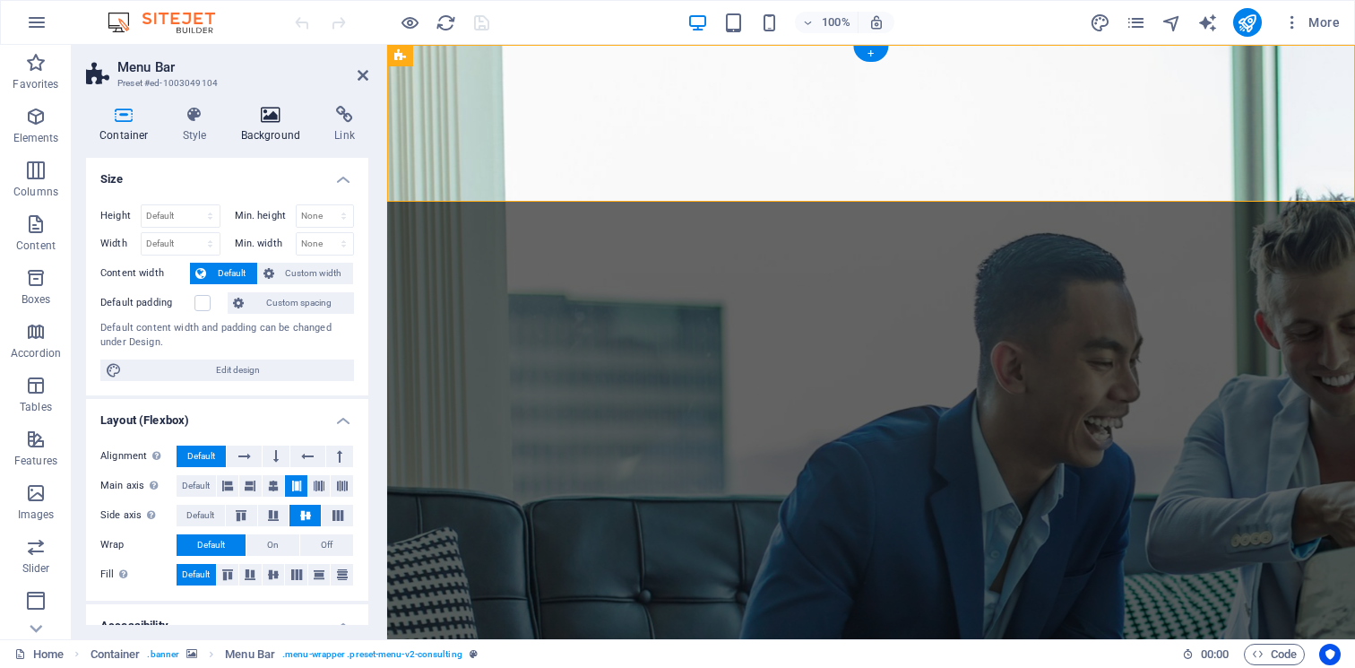
click at [263, 110] on icon at bounding box center [271, 115] width 87 height 18
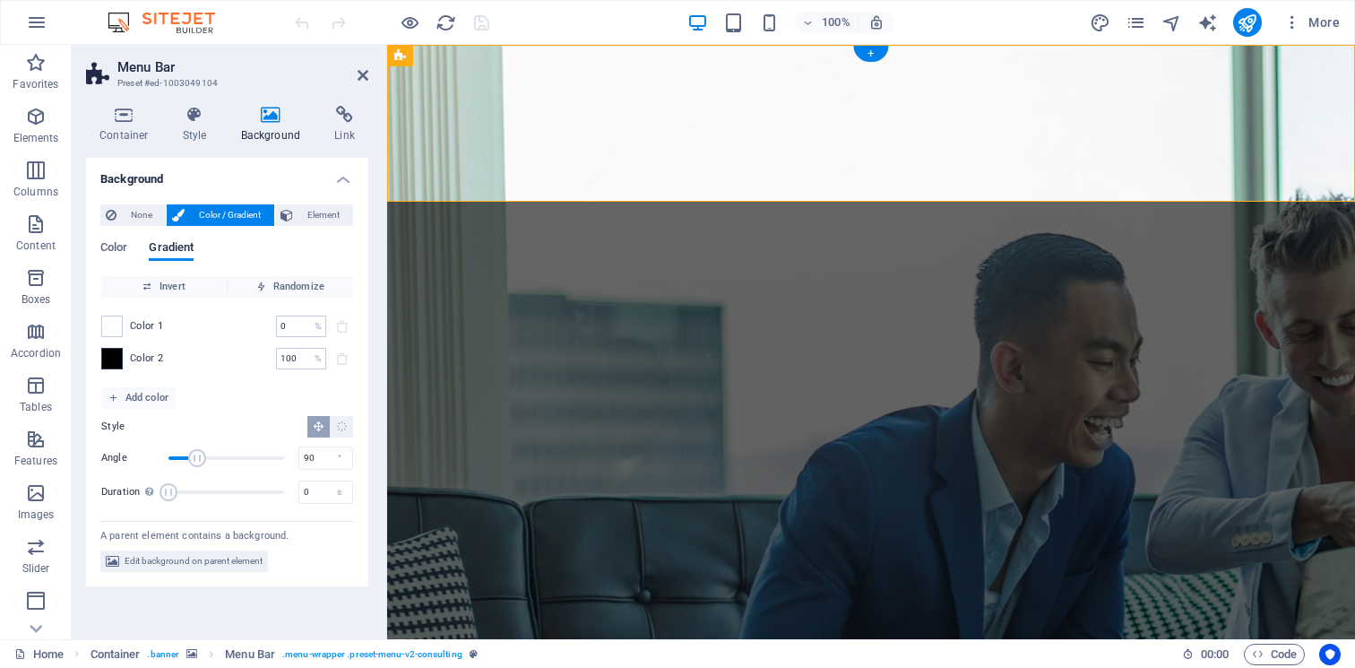
click at [116, 357] on span at bounding box center [112, 359] width 20 height 20
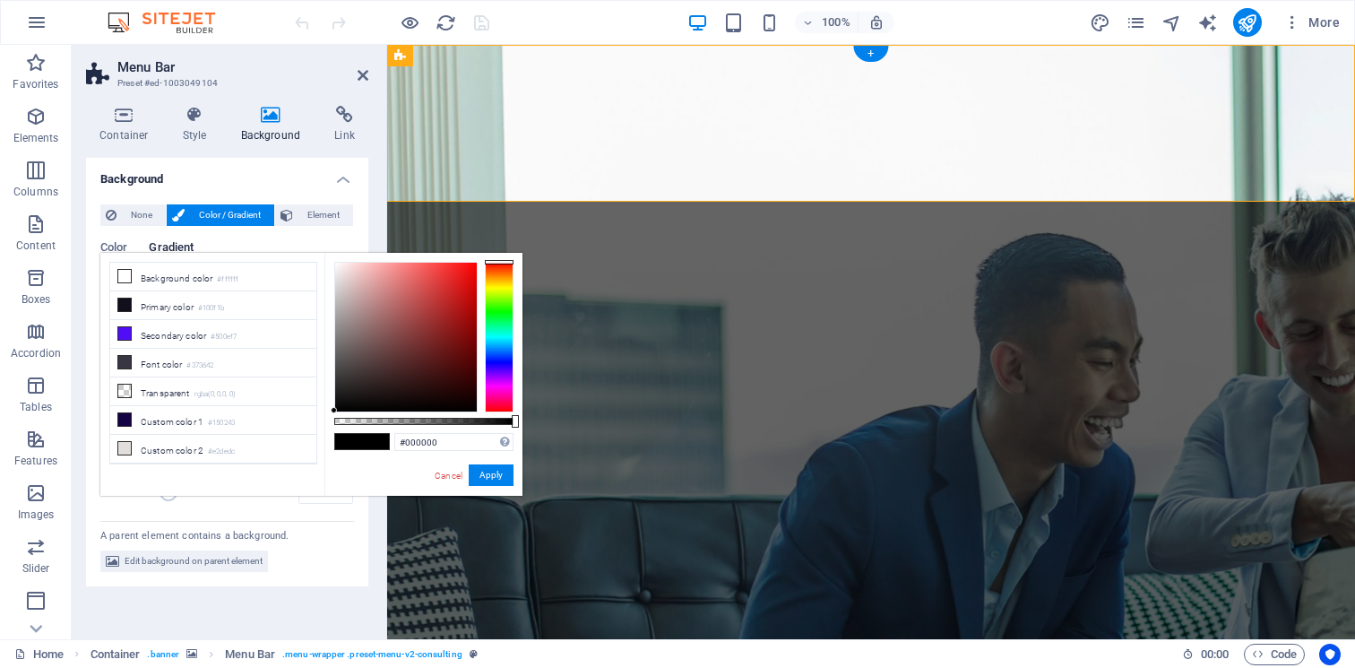
click at [498, 362] on div at bounding box center [499, 337] width 29 height 151
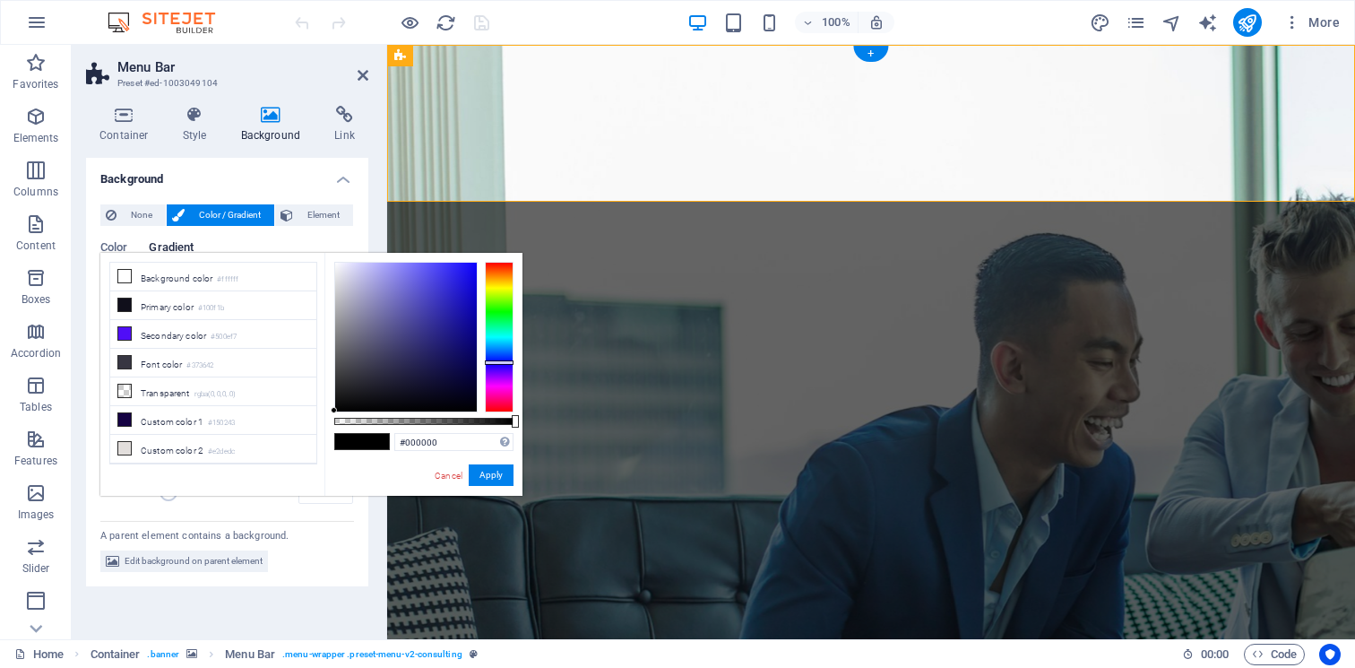
click at [499, 357] on div at bounding box center [499, 337] width 29 height 151
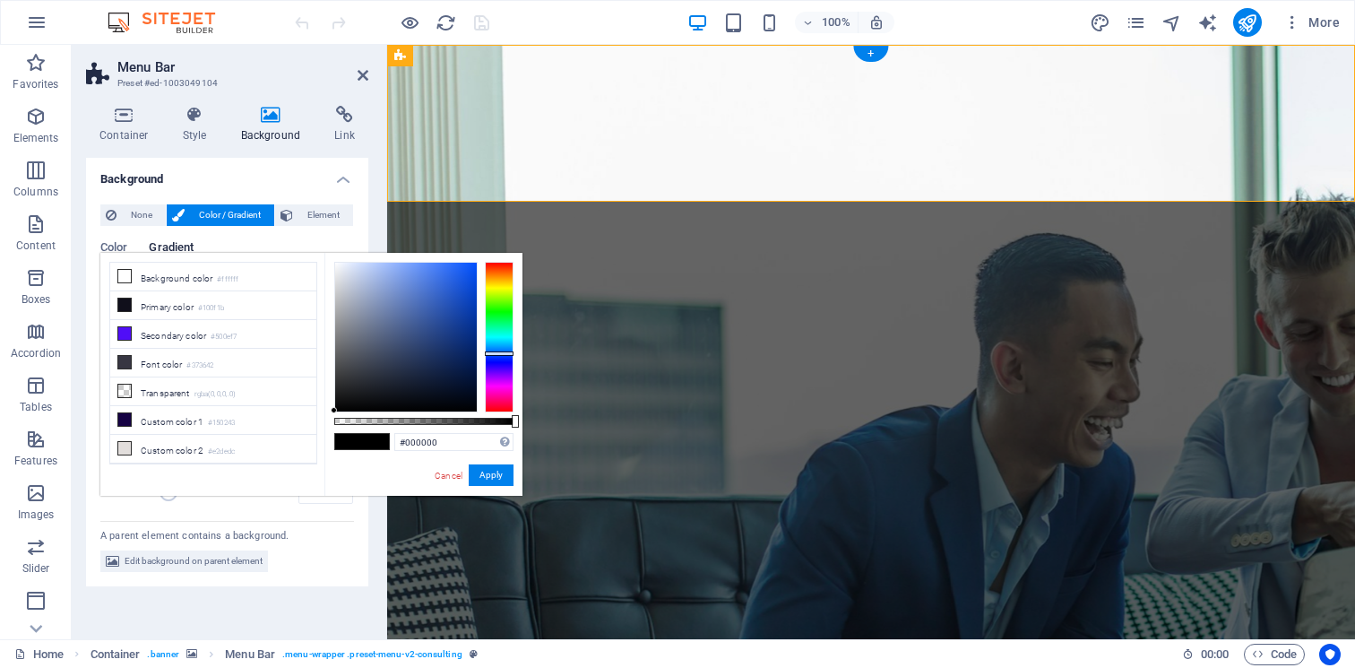
click at [498, 352] on div at bounding box center [499, 353] width 29 height 4
click at [492, 476] on button "Apply" at bounding box center [491, 475] width 45 height 22
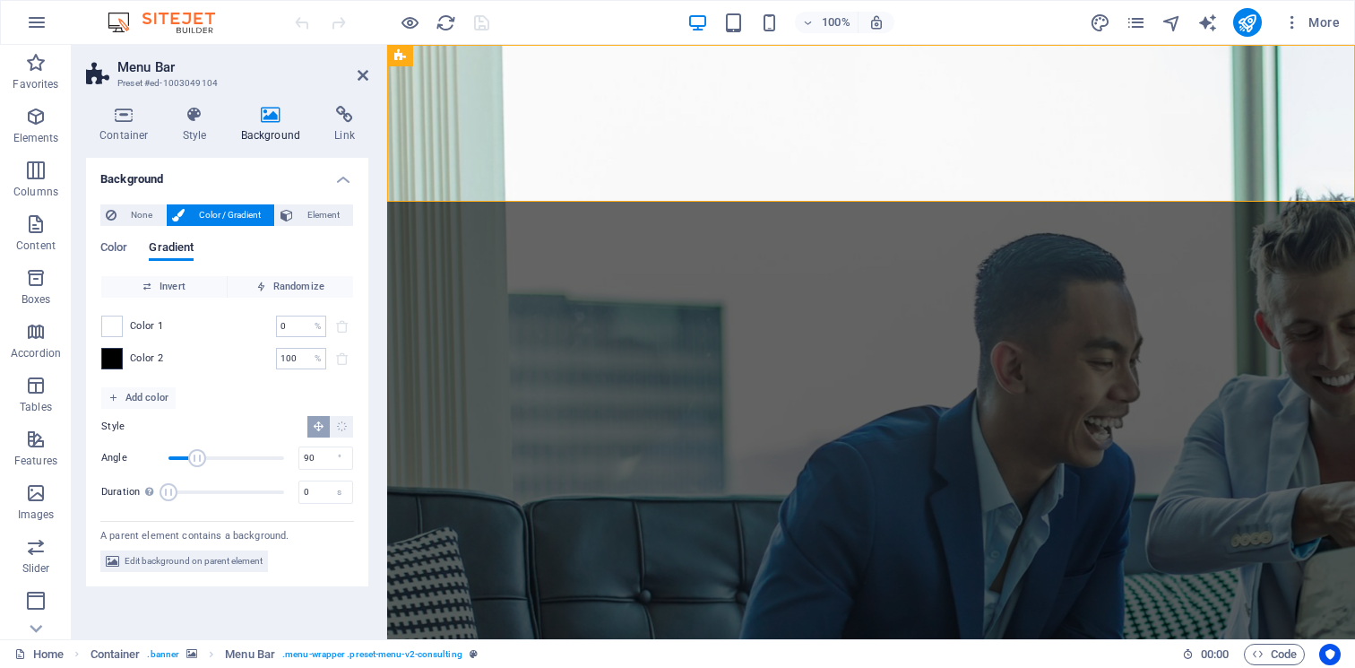
click at [114, 353] on span at bounding box center [112, 359] width 20 height 20
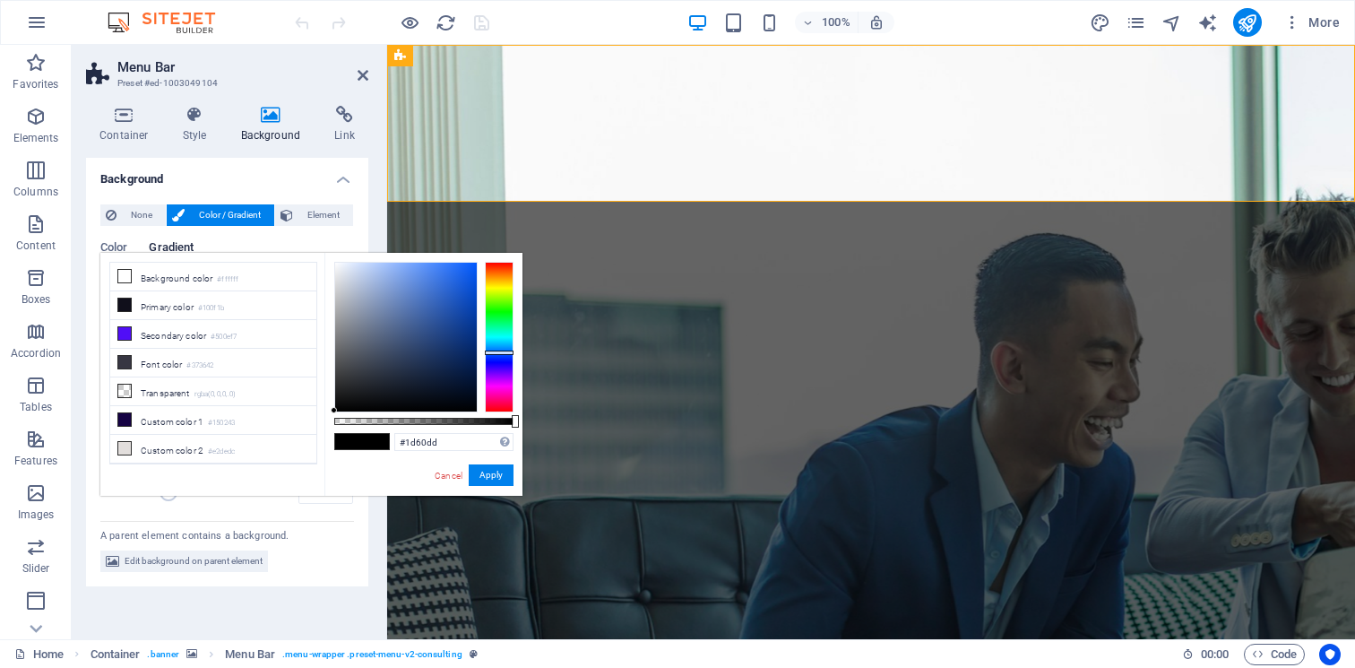
click at [457, 281] on div at bounding box center [406, 337] width 142 height 149
click at [467, 273] on div at bounding box center [406, 337] width 142 height 149
drag, startPoint x: 467, startPoint y: 273, endPoint x: 523, endPoint y: 242, distance: 64.6
click at [523, 242] on body "Phono Engineers Home Favorites Elements Columns Content Boxes Accordion Tables …" at bounding box center [677, 334] width 1355 height 668
click at [459, 264] on div at bounding box center [406, 337] width 142 height 149
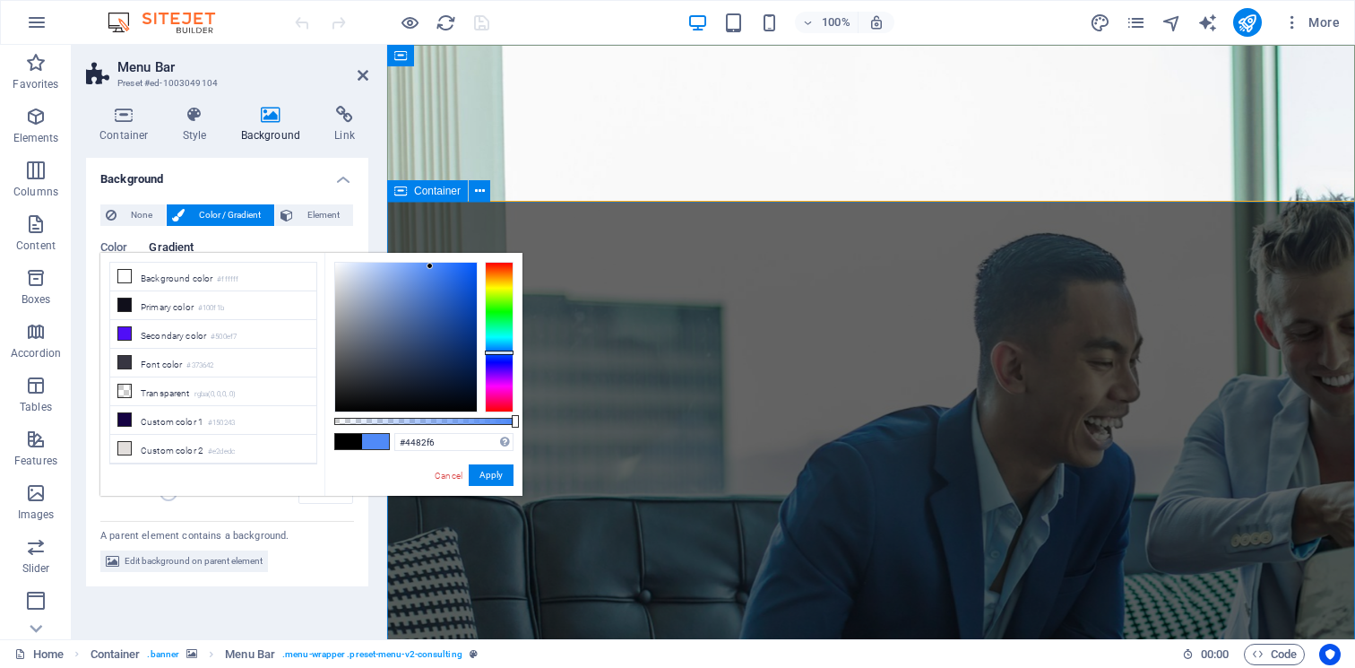
type input "#4381f6"
drag, startPoint x: 459, startPoint y: 264, endPoint x: 437, endPoint y: 267, distance: 21.7
click at [437, 267] on div at bounding box center [437, 266] width 6 height 6
click at [499, 471] on button "Apply" at bounding box center [491, 475] width 45 height 22
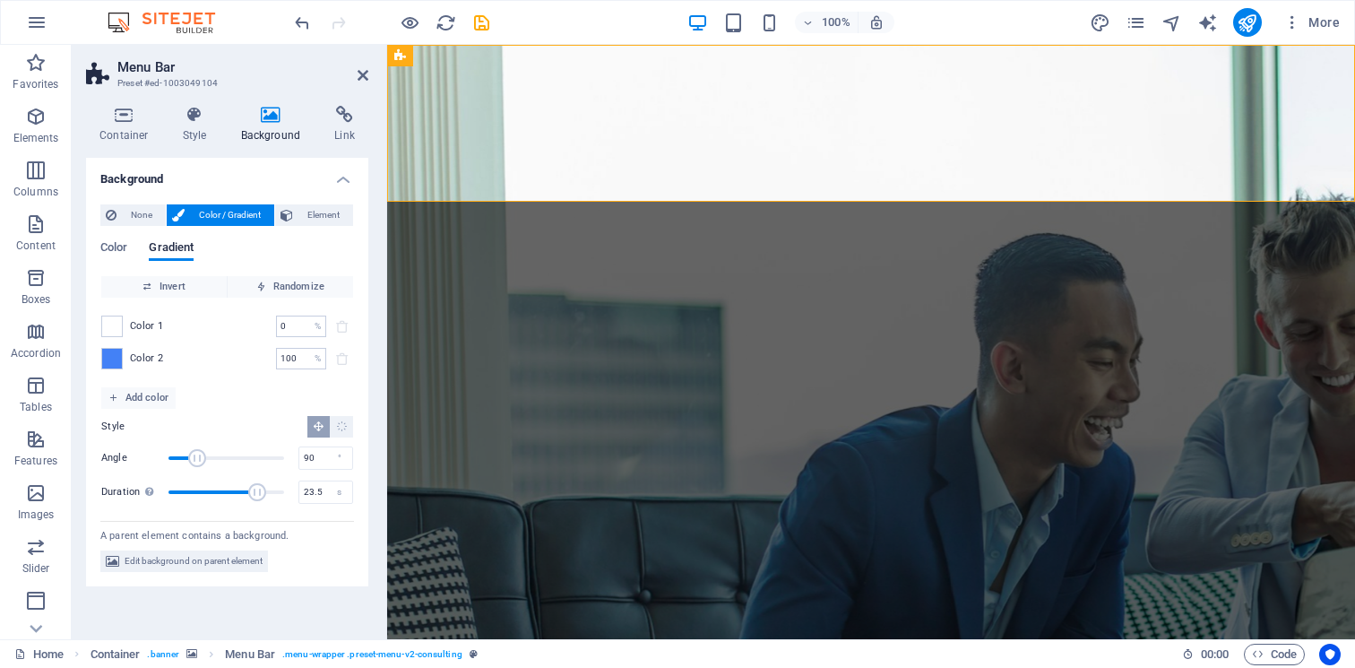
drag, startPoint x: 166, startPoint y: 487, endPoint x: 259, endPoint y: 488, distance: 93.2
click at [259, 488] on span "Duration" at bounding box center [257, 492] width 18 height 18
type input "0"
drag, startPoint x: 261, startPoint y: 487, endPoint x: 161, endPoint y: 488, distance: 99.5
click at [161, 488] on span "Duration" at bounding box center [169, 492] width 18 height 18
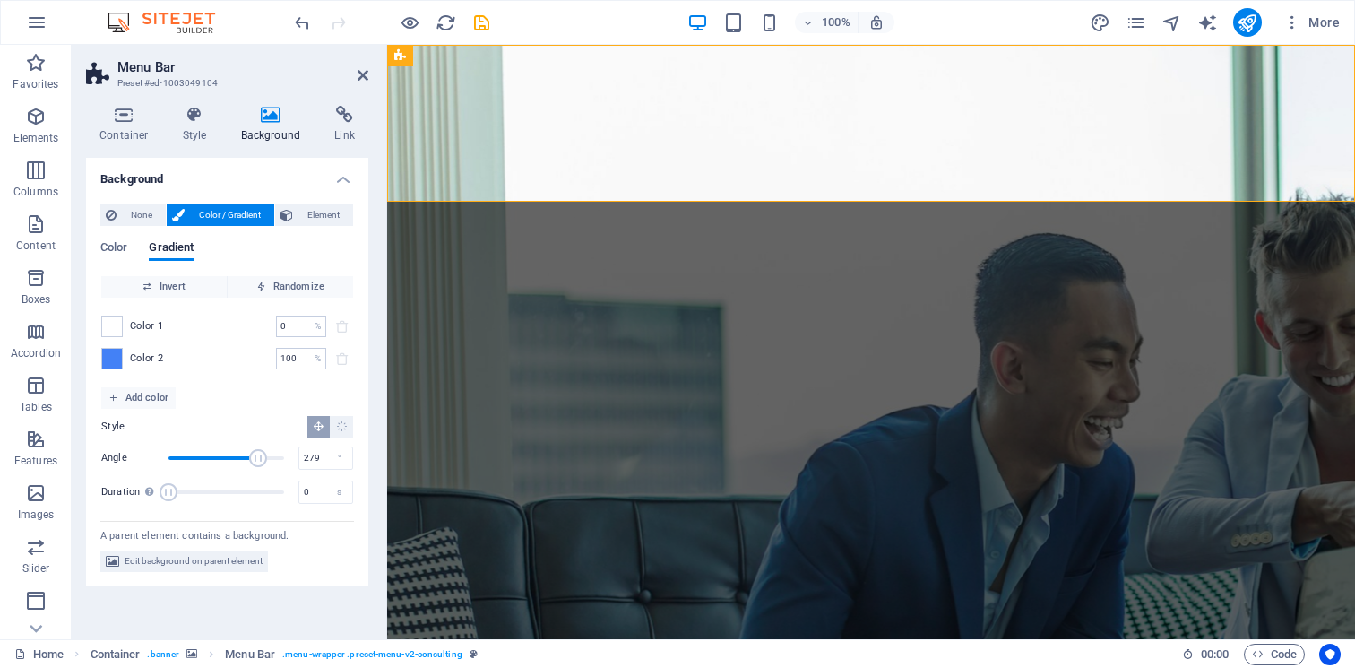
drag, startPoint x: 202, startPoint y: 461, endPoint x: 257, endPoint y: 471, distance: 56.6
click at [258, 472] on div "Angle 279 ° Duration Duration of the background animation. A value of "0" disab…" at bounding box center [227, 474] width 252 height 61
drag, startPoint x: 260, startPoint y: 461, endPoint x: 220, endPoint y: 461, distance: 39.4
click at [220, 461] on span "Angle" at bounding box center [220, 458] width 18 height 18
drag, startPoint x: 220, startPoint y: 461, endPoint x: 174, endPoint y: 460, distance: 46.6
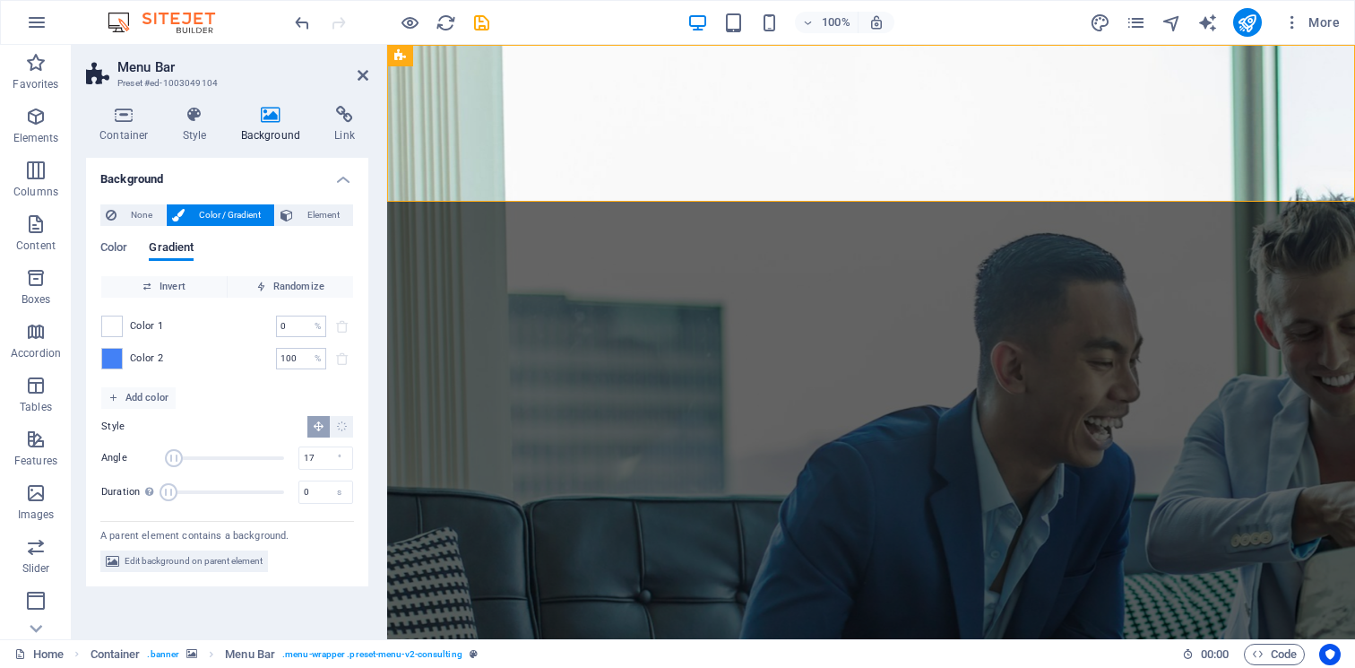
click at [174, 460] on span "Angle" at bounding box center [174, 458] width 18 height 18
drag, startPoint x: 170, startPoint y: 456, endPoint x: 134, endPoint y: 456, distance: 36.7
click at [134, 456] on div "Angle 0 °" at bounding box center [227, 457] width 252 height 27
click at [183, 458] on span "Angle" at bounding box center [226, 457] width 116 height 27
drag, startPoint x: 186, startPoint y: 458, endPoint x: 201, endPoint y: 459, distance: 14.4
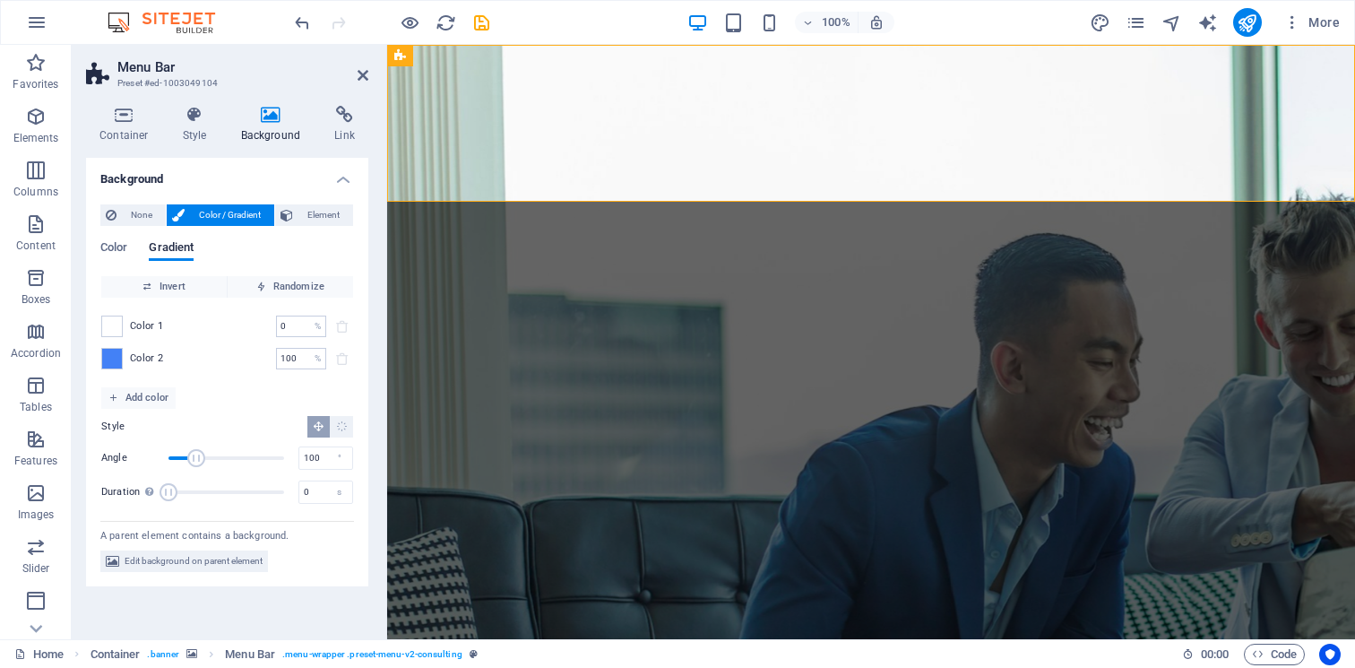
click at [201, 459] on span "Angle" at bounding box center [196, 458] width 18 height 18
drag, startPoint x: 201, startPoint y: 459, endPoint x: 226, endPoint y: 459, distance: 25.1
click at [226, 459] on span "Angle" at bounding box center [219, 458] width 18 height 18
drag, startPoint x: 218, startPoint y: 458, endPoint x: 199, endPoint y: 459, distance: 18.8
click at [199, 459] on span "Angle" at bounding box center [199, 458] width 18 height 18
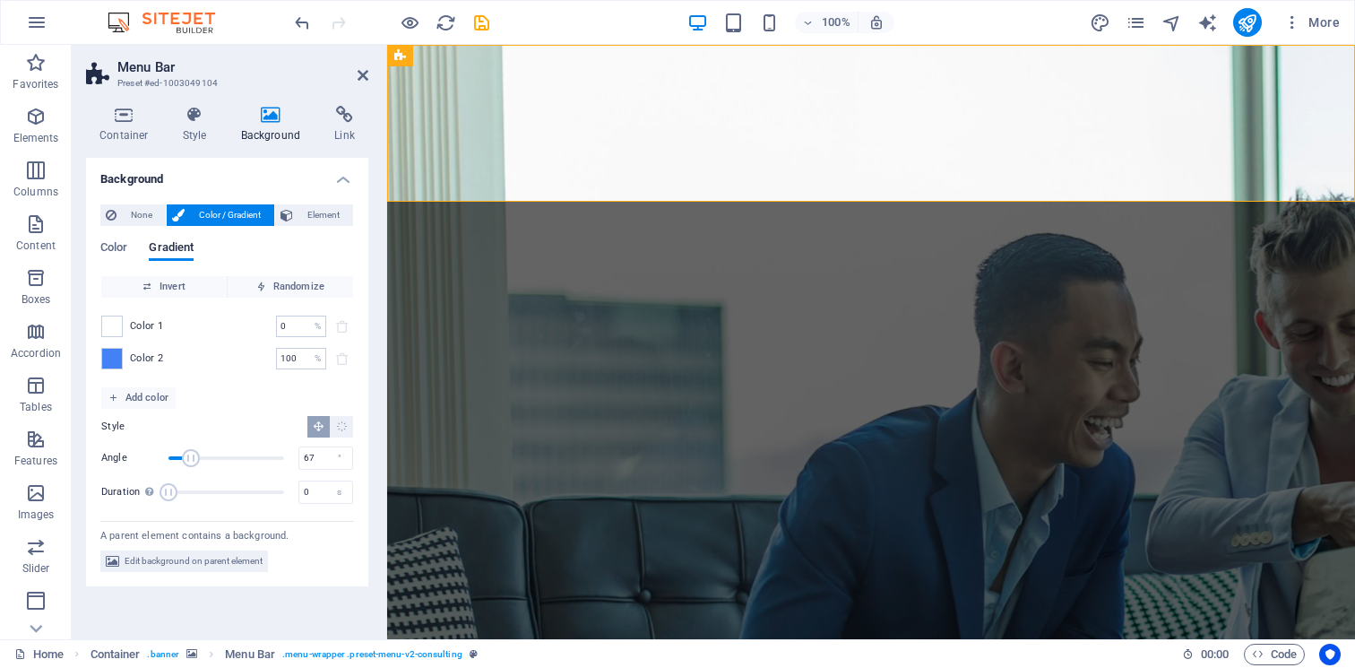
type input "64"
drag, startPoint x: 199, startPoint y: 459, endPoint x: 189, endPoint y: 459, distance: 9.9
click at [189, 459] on span "Angle" at bounding box center [189, 458] width 18 height 18
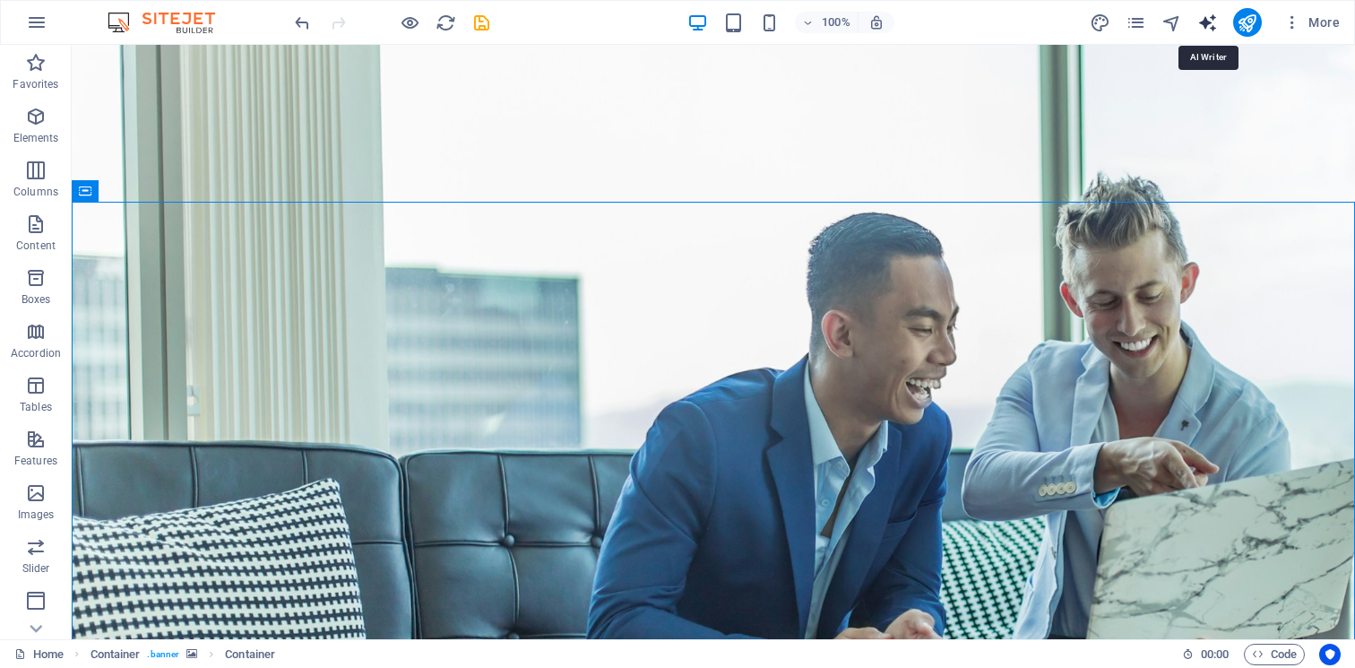
click at [1208, 21] on icon "text_generator" at bounding box center [1207, 23] width 21 height 21
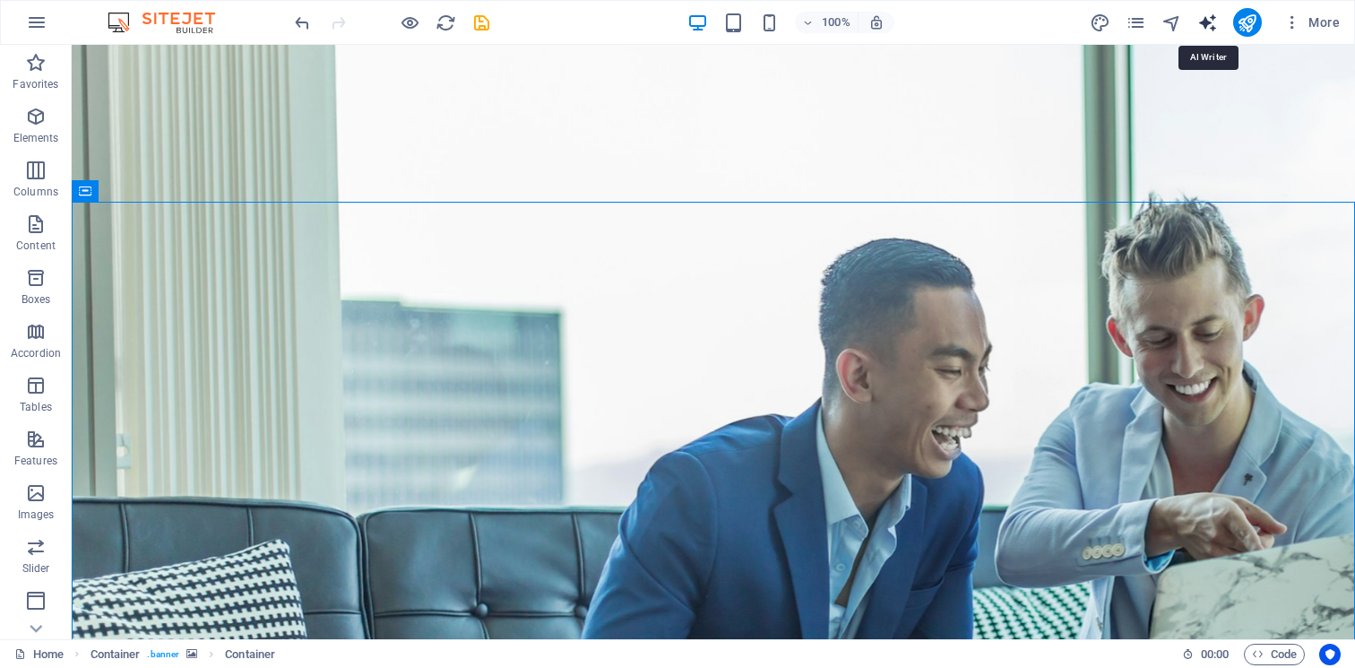
select select "English"
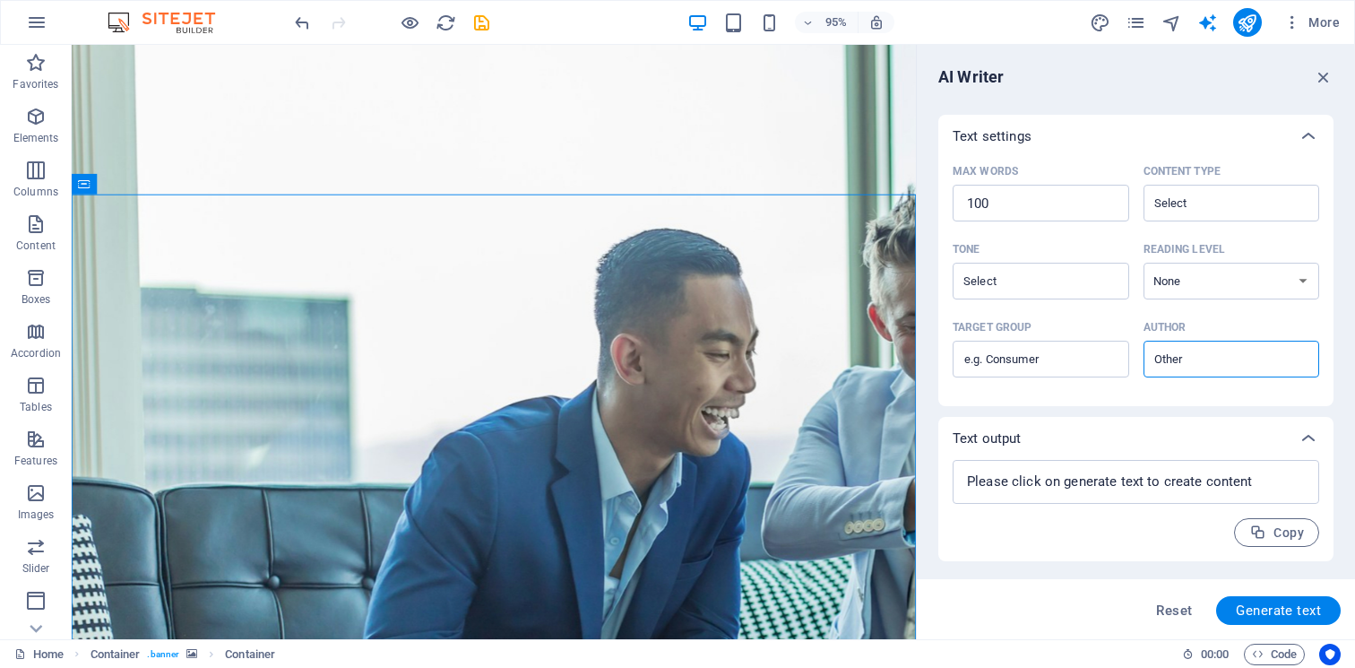
scroll to position [398, 0]
click at [1320, 78] on icon "button" at bounding box center [1324, 77] width 20 height 20
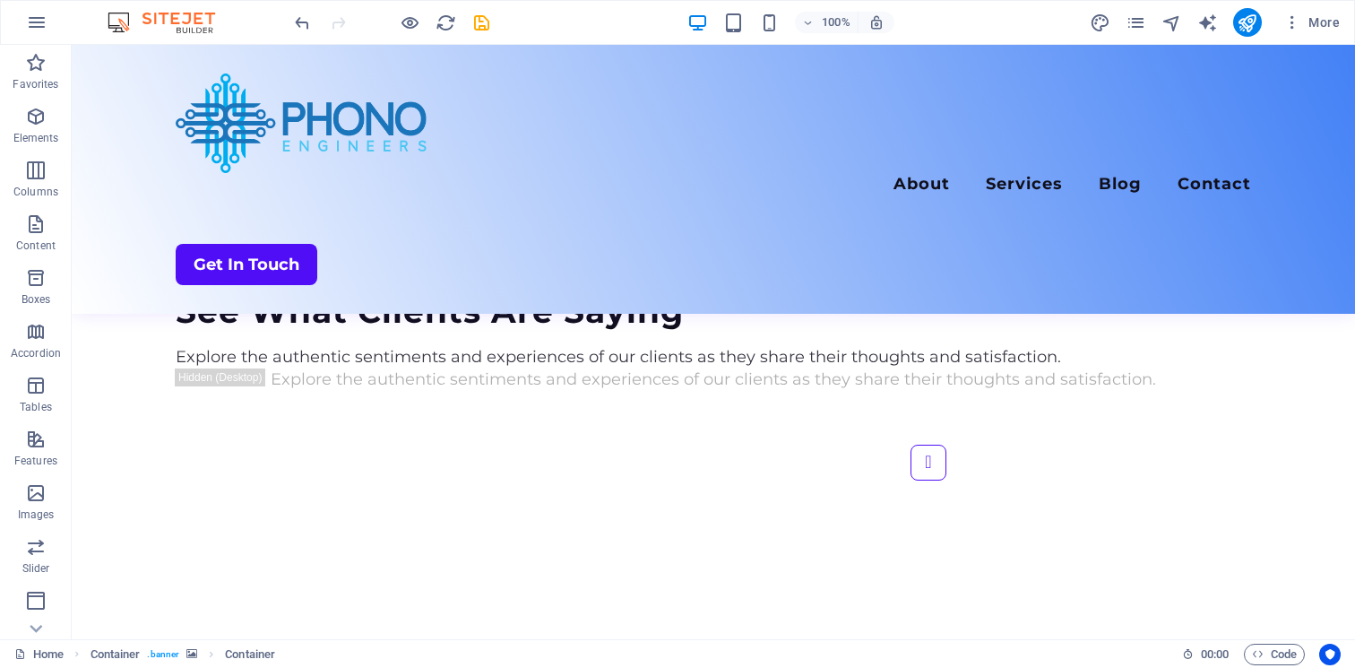
scroll to position [4354, 0]
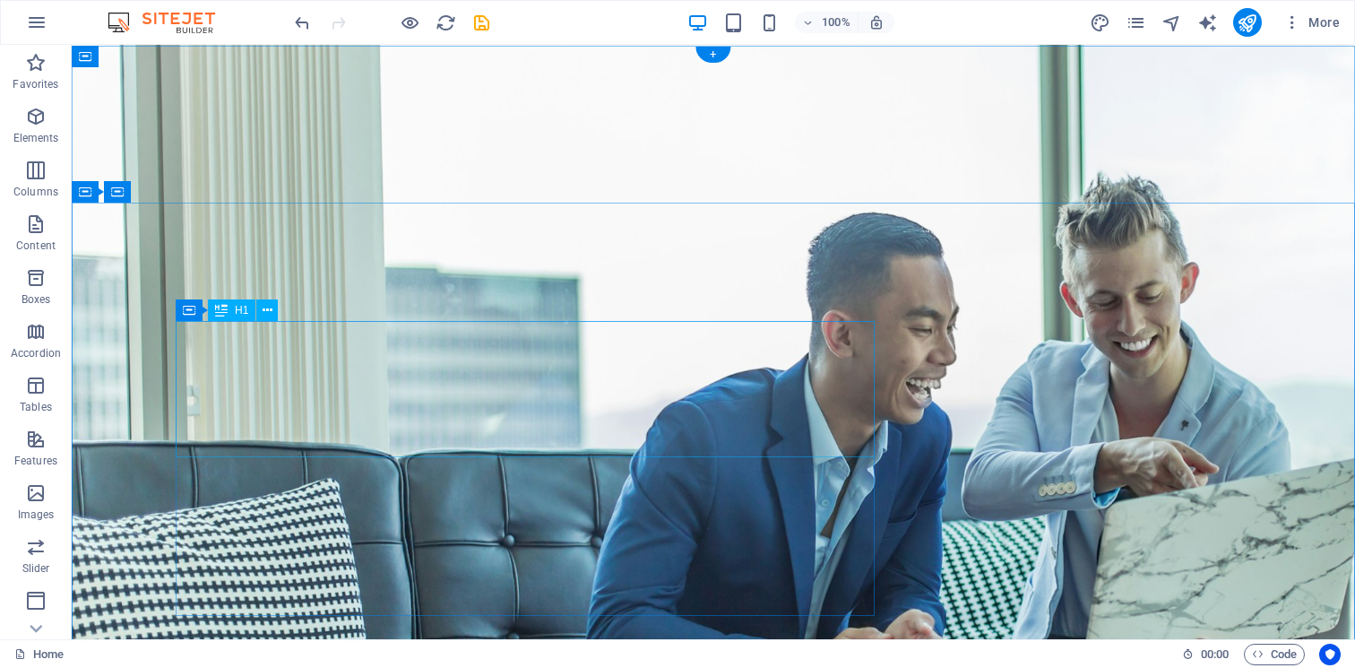
scroll to position [0, 0]
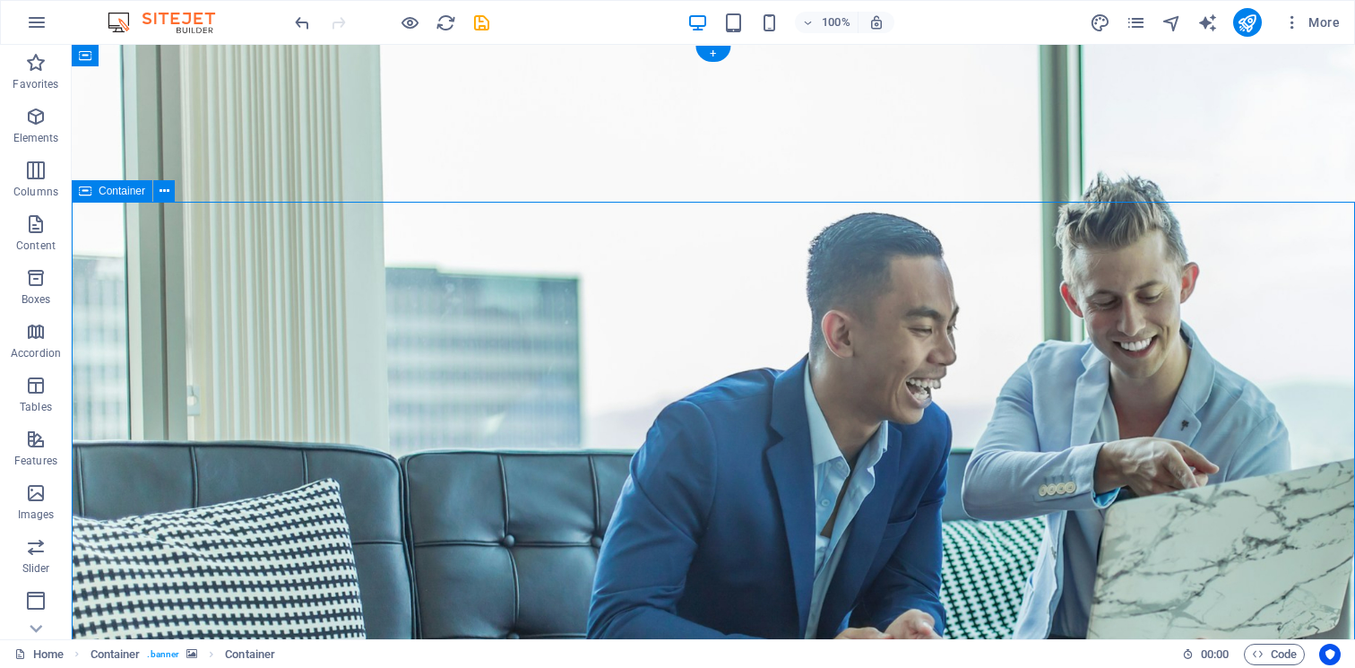
click at [171, 194] on button at bounding box center [164, 191] width 22 height 22
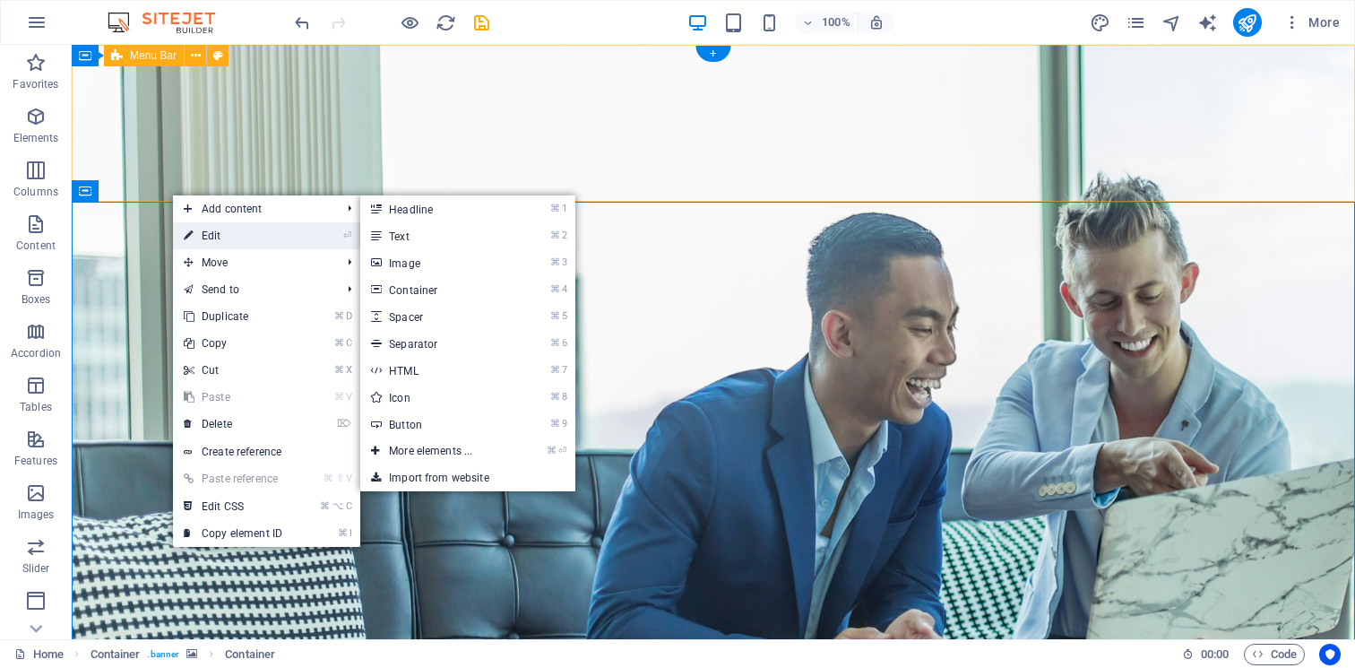
click at [196, 234] on link "⏎ Edit" at bounding box center [233, 235] width 120 height 27
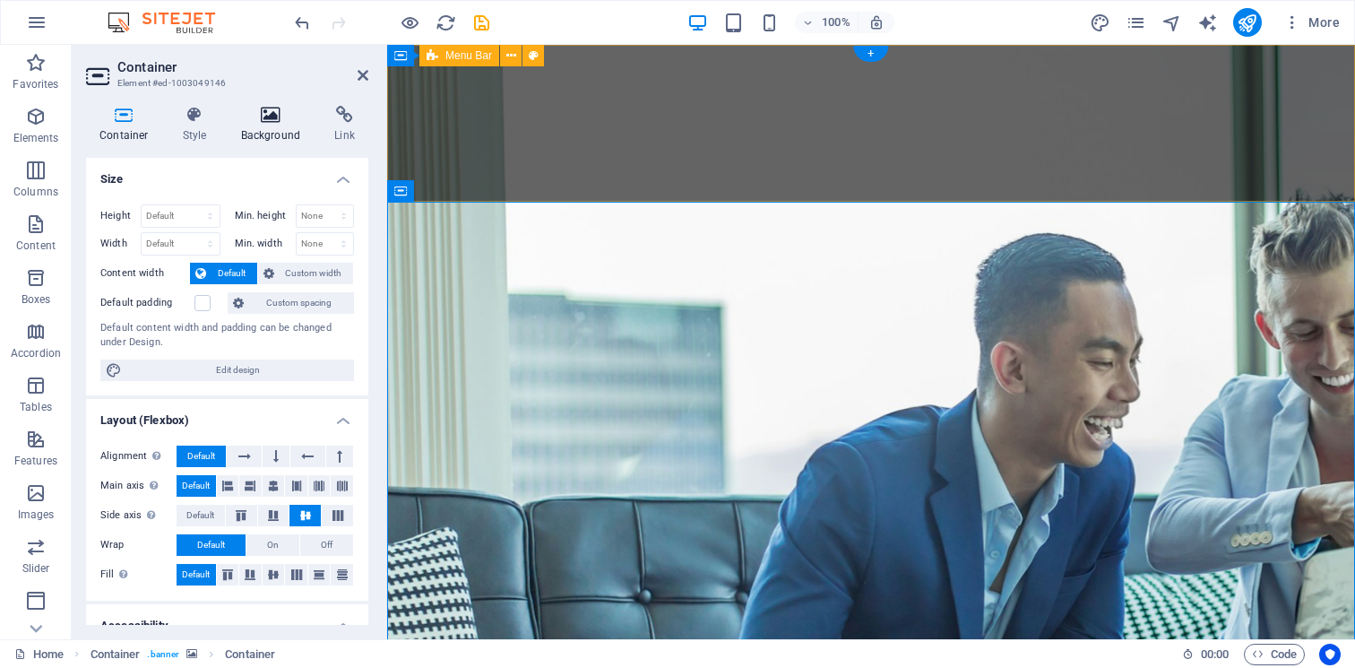
click at [261, 128] on h4 "Background" at bounding box center [275, 125] width 94 height 38
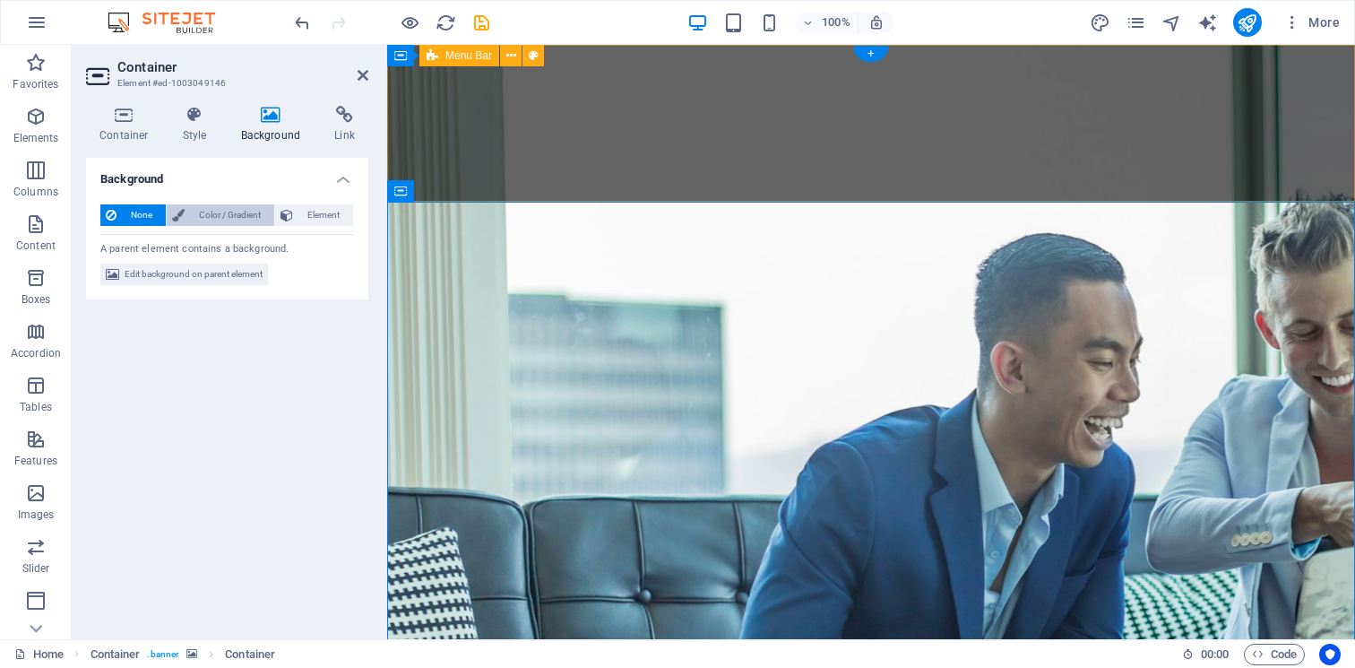
click at [215, 222] on span "Color / Gradient" at bounding box center [229, 215] width 79 height 22
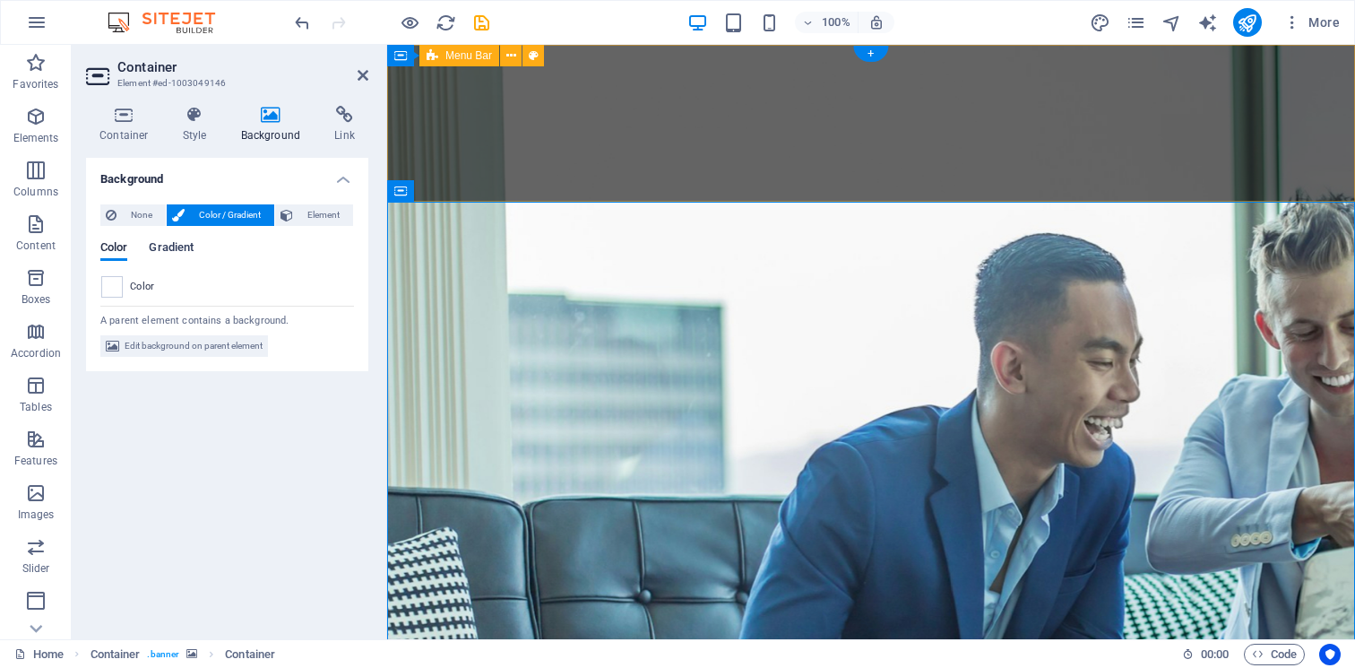
click at [165, 249] on span "Gradient" at bounding box center [171, 249] width 45 height 25
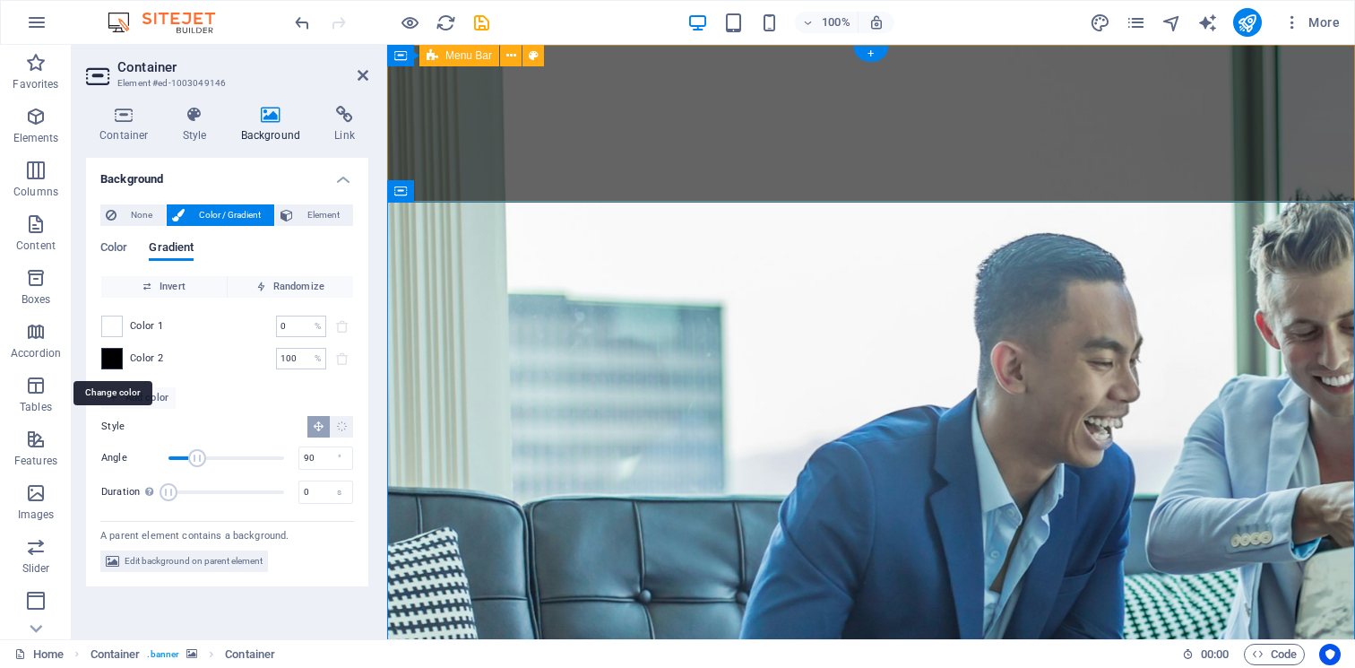
click at [114, 365] on span at bounding box center [112, 359] width 20 height 20
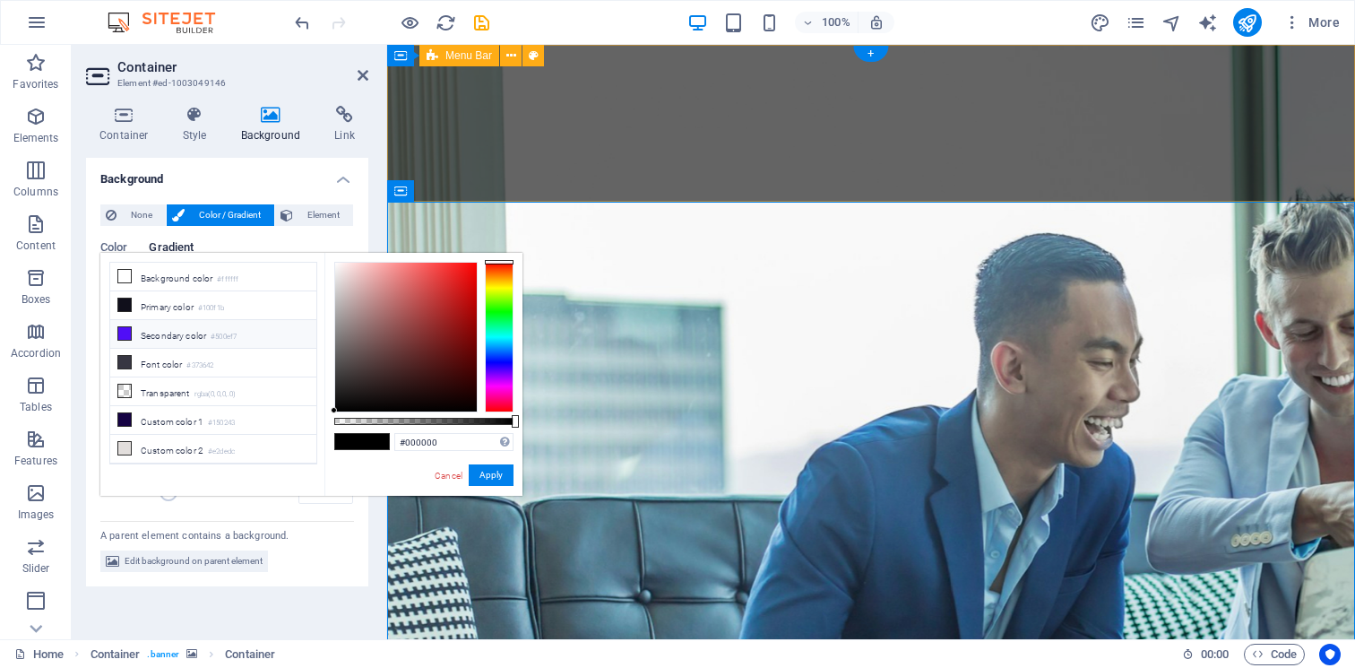
click at [217, 335] on small "#500ef7" at bounding box center [224, 337] width 26 height 13
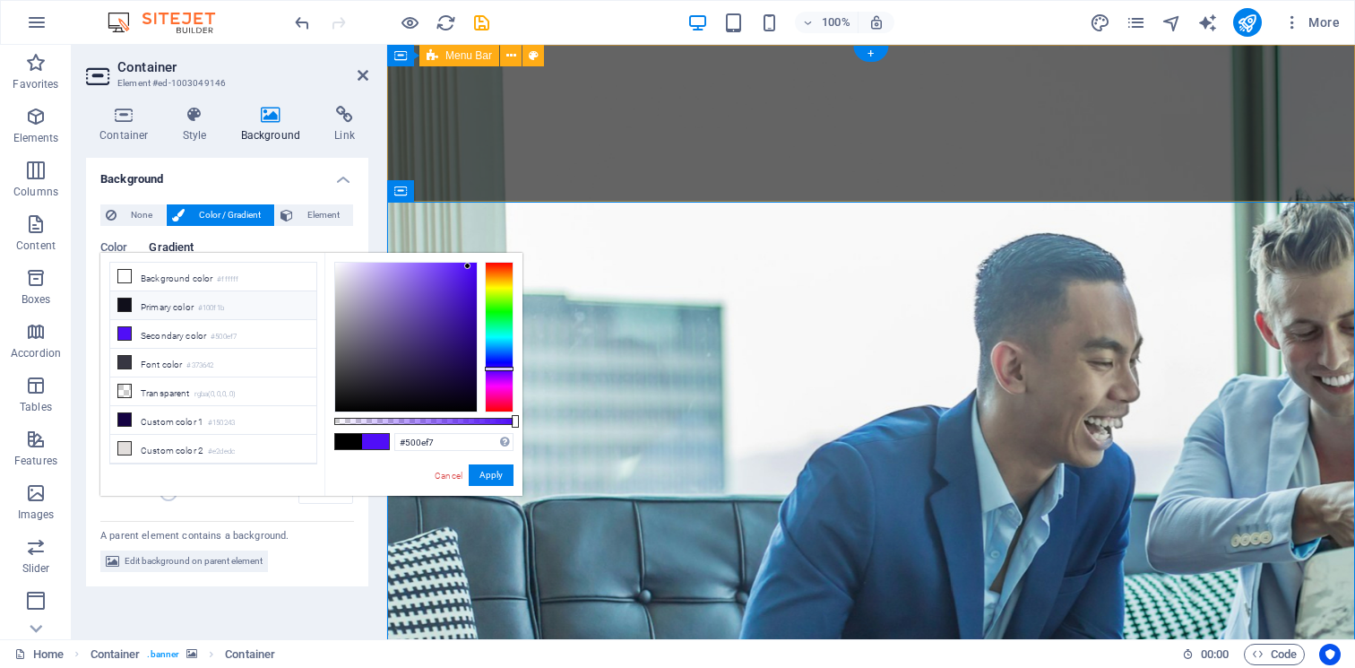
click at [237, 315] on li "Primary color #100f1b" at bounding box center [213, 305] width 206 height 29
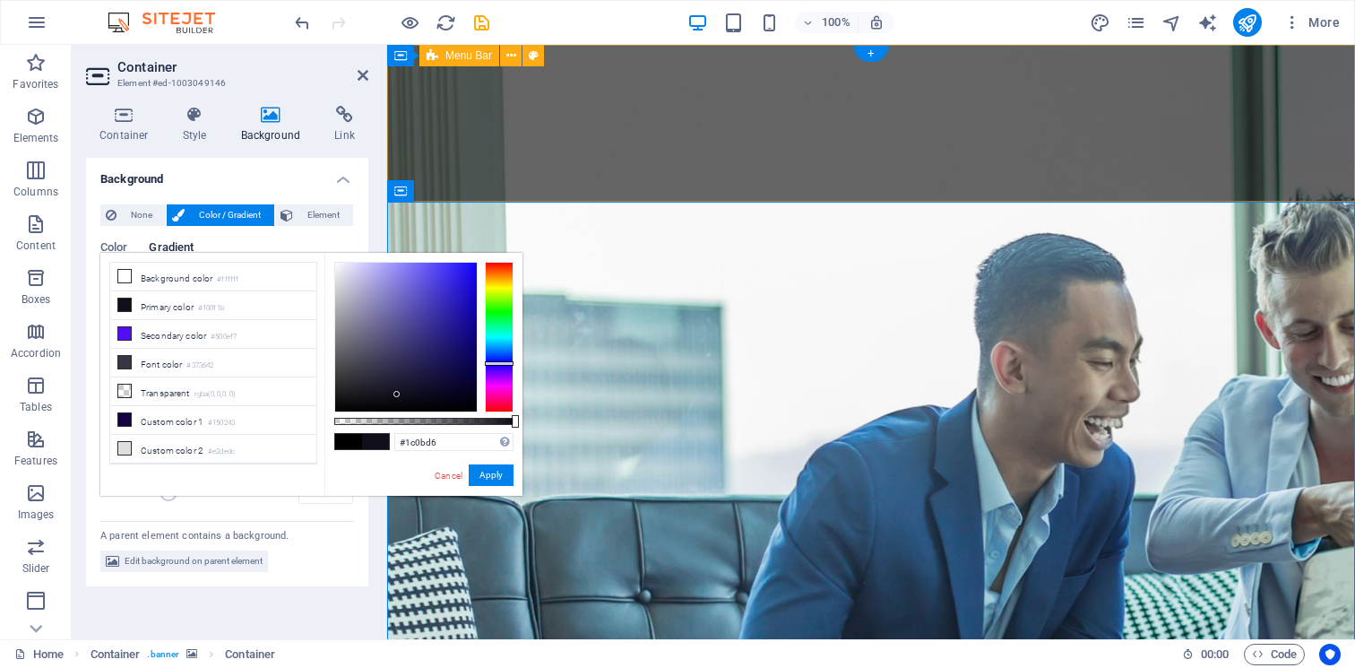
click at [469, 286] on div at bounding box center [406, 337] width 142 height 149
click at [473, 278] on div at bounding box center [406, 337] width 142 height 149
type input "#2d1afd"
drag, startPoint x: 473, startPoint y: 278, endPoint x: 462, endPoint y: 263, distance: 19.2
click at [462, 263] on div at bounding box center [461, 262] width 6 height 6
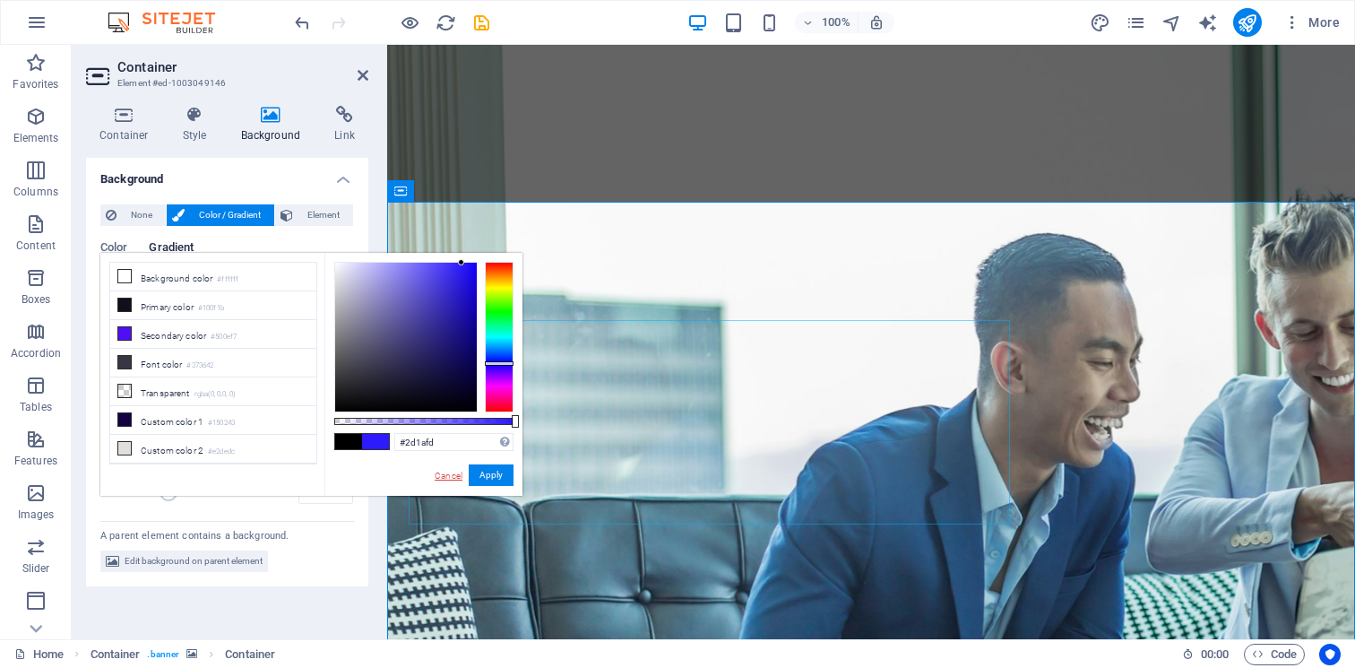
click at [459, 473] on link "Cancel" at bounding box center [448, 475] width 31 height 13
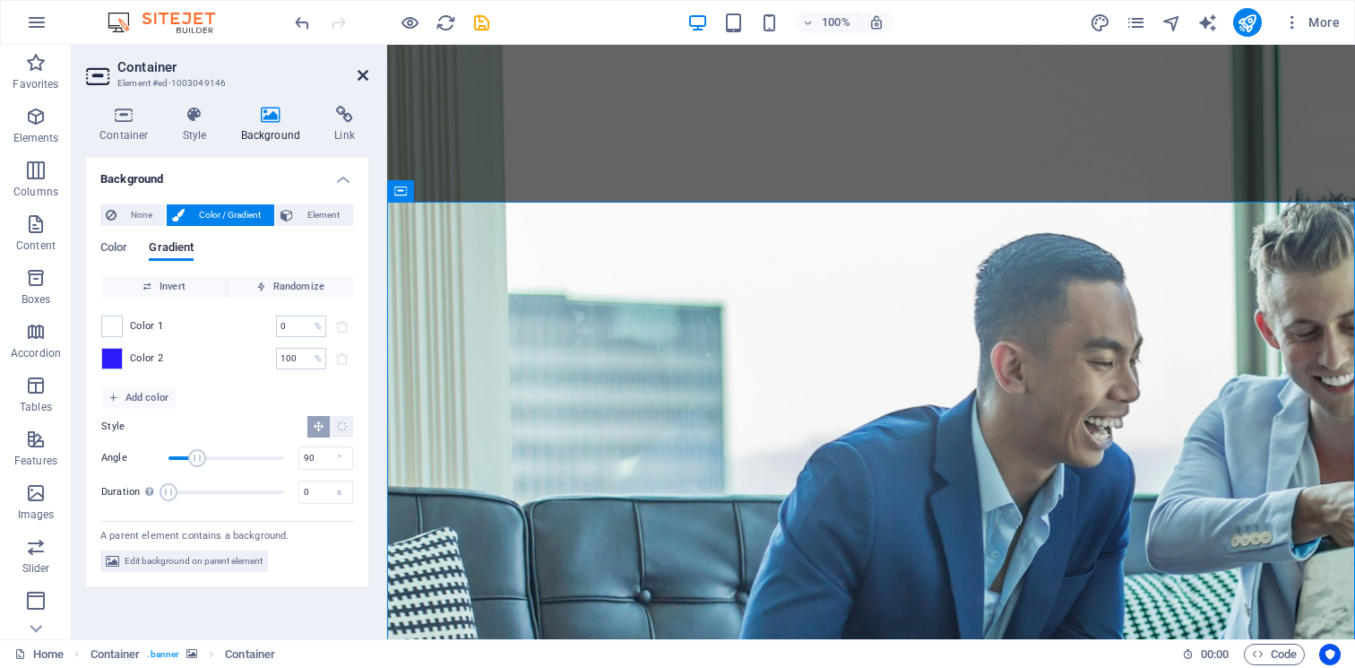
click at [358, 74] on icon at bounding box center [363, 75] width 11 height 14
